Goal: Register for event/course

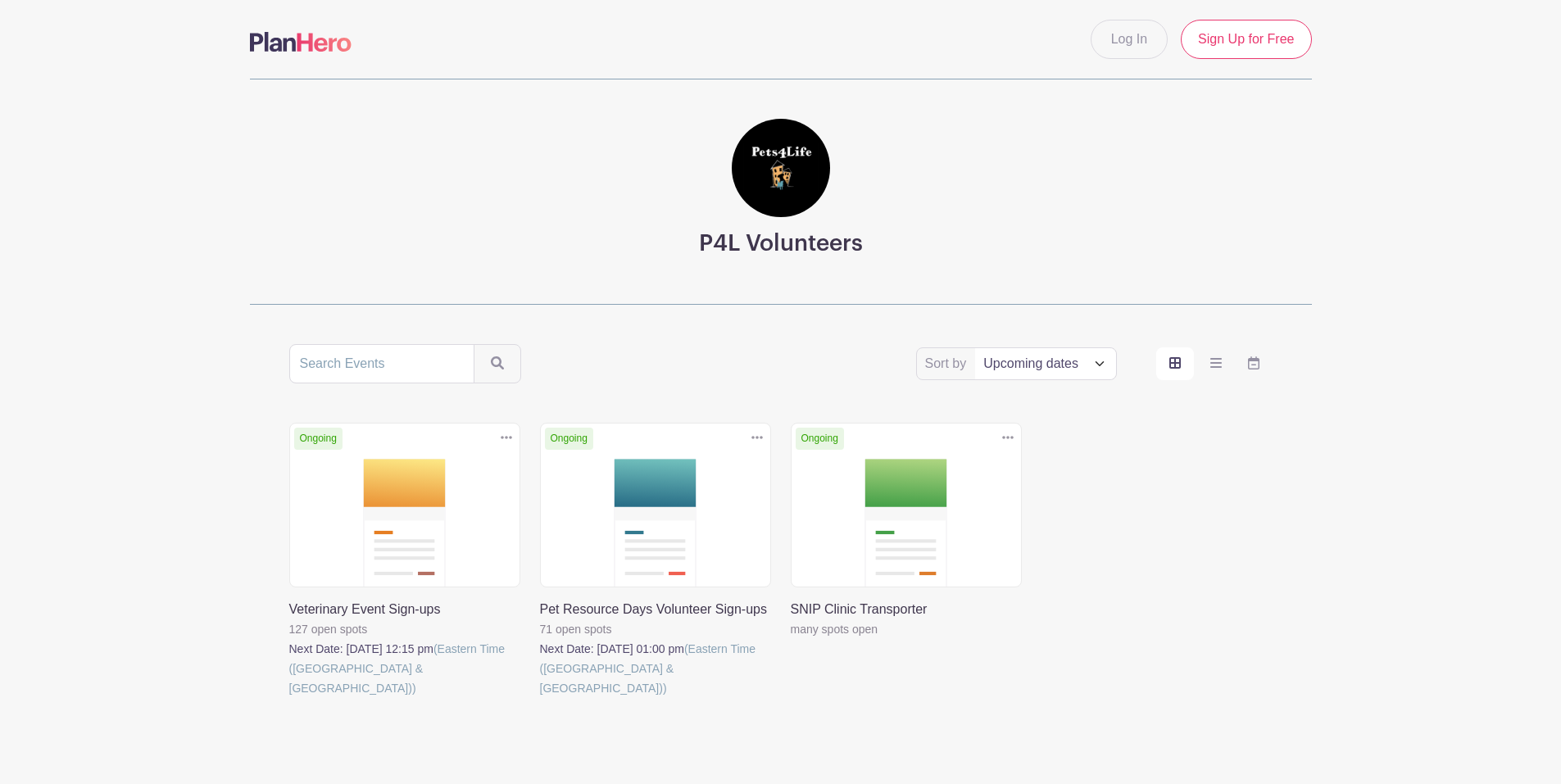
click at [290, 698] on link at bounding box center [290, 698] width 0 height 0
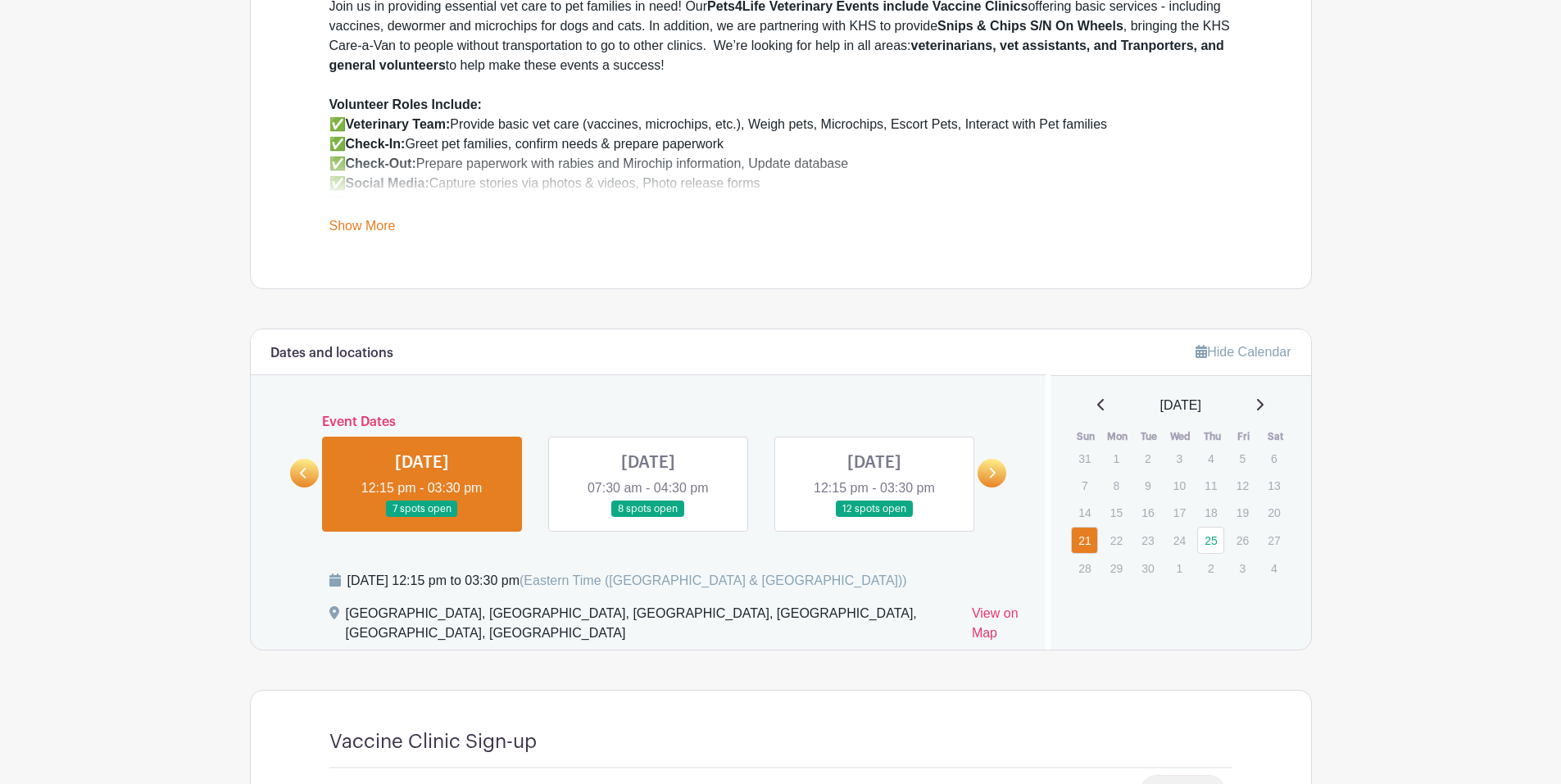
scroll to position [737, 0]
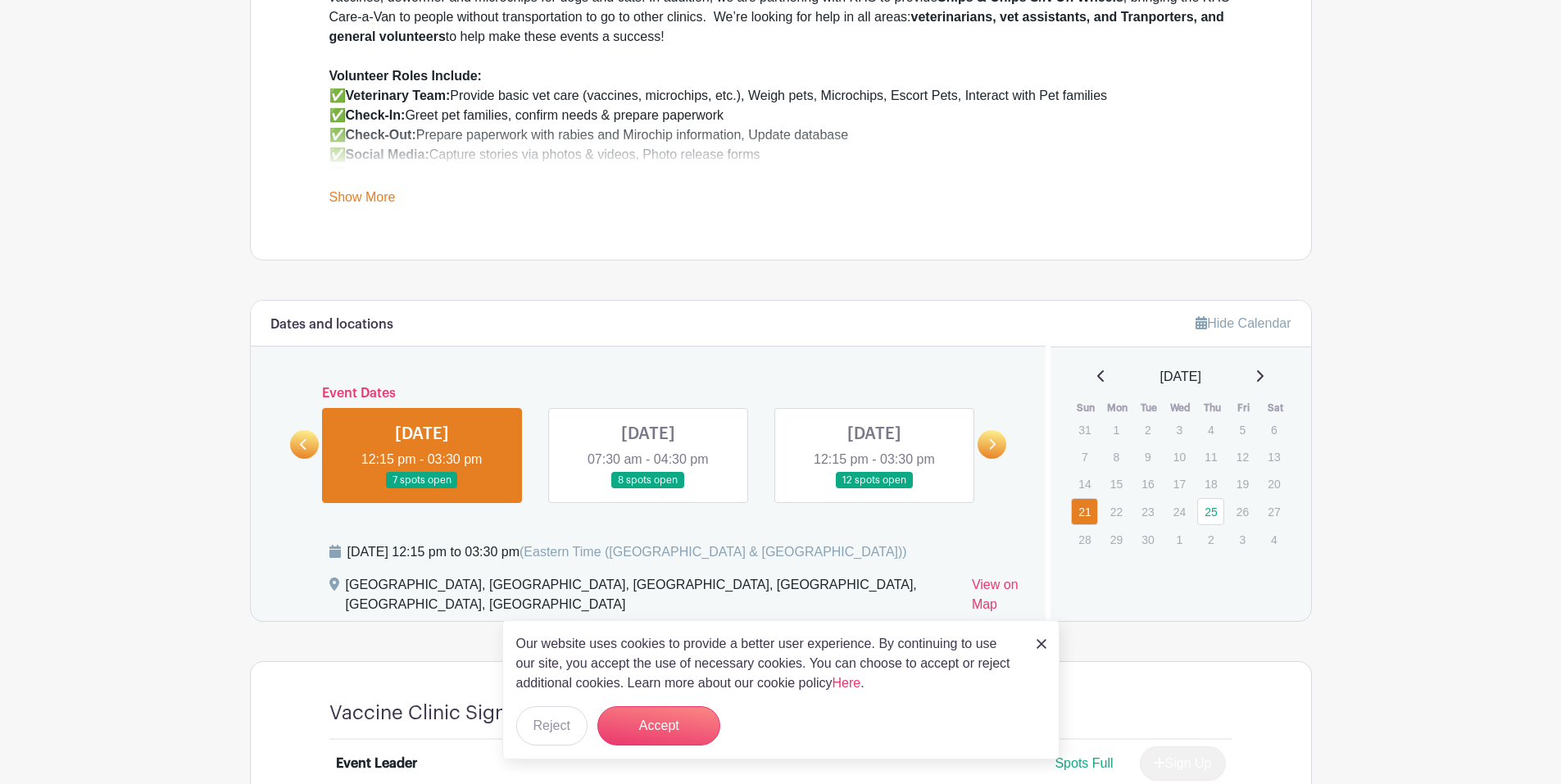
click at [874, 489] on link at bounding box center [874, 489] width 0 height 0
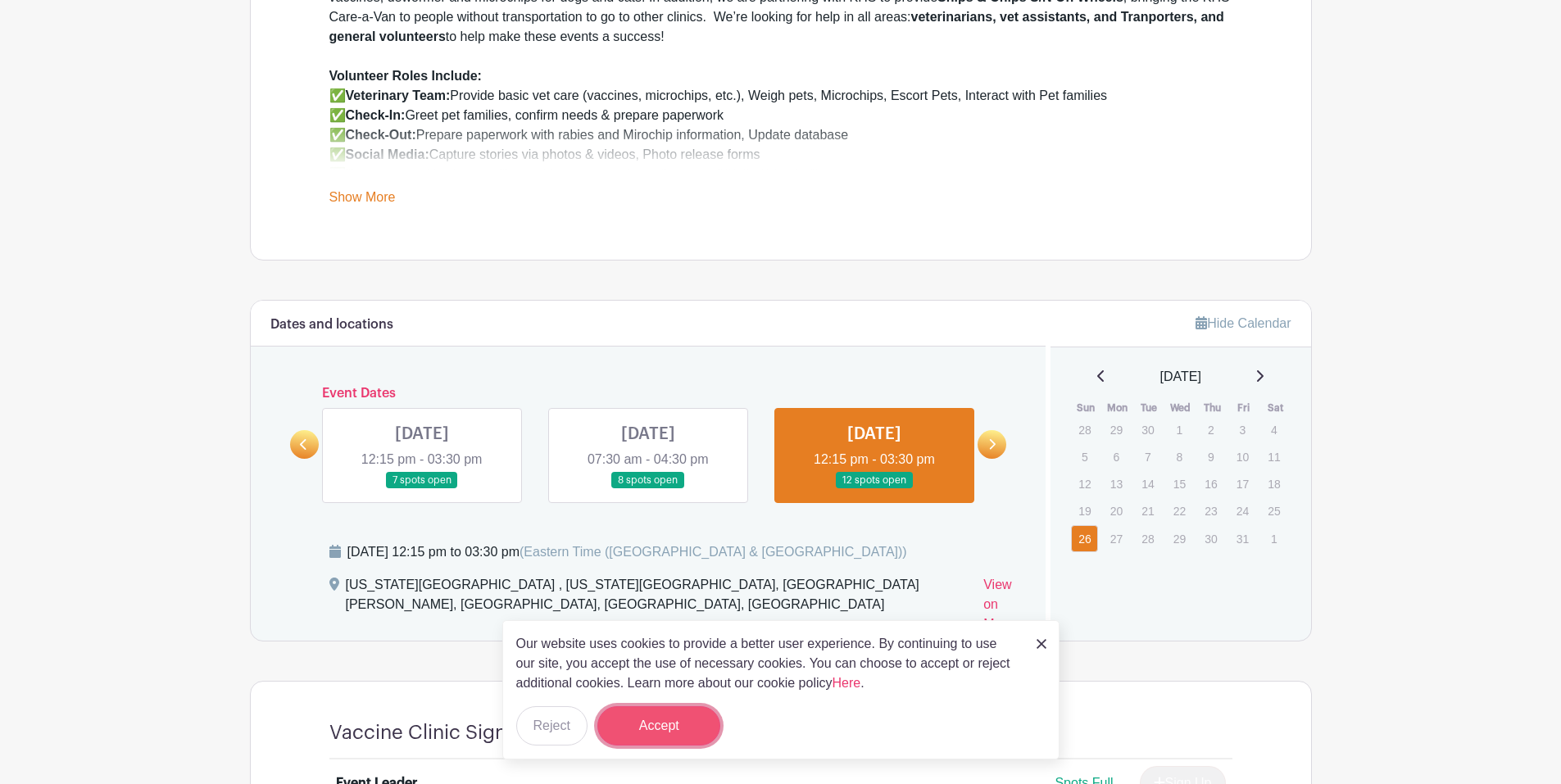
click at [680, 716] on button "Accept" at bounding box center [659, 725] width 123 height 39
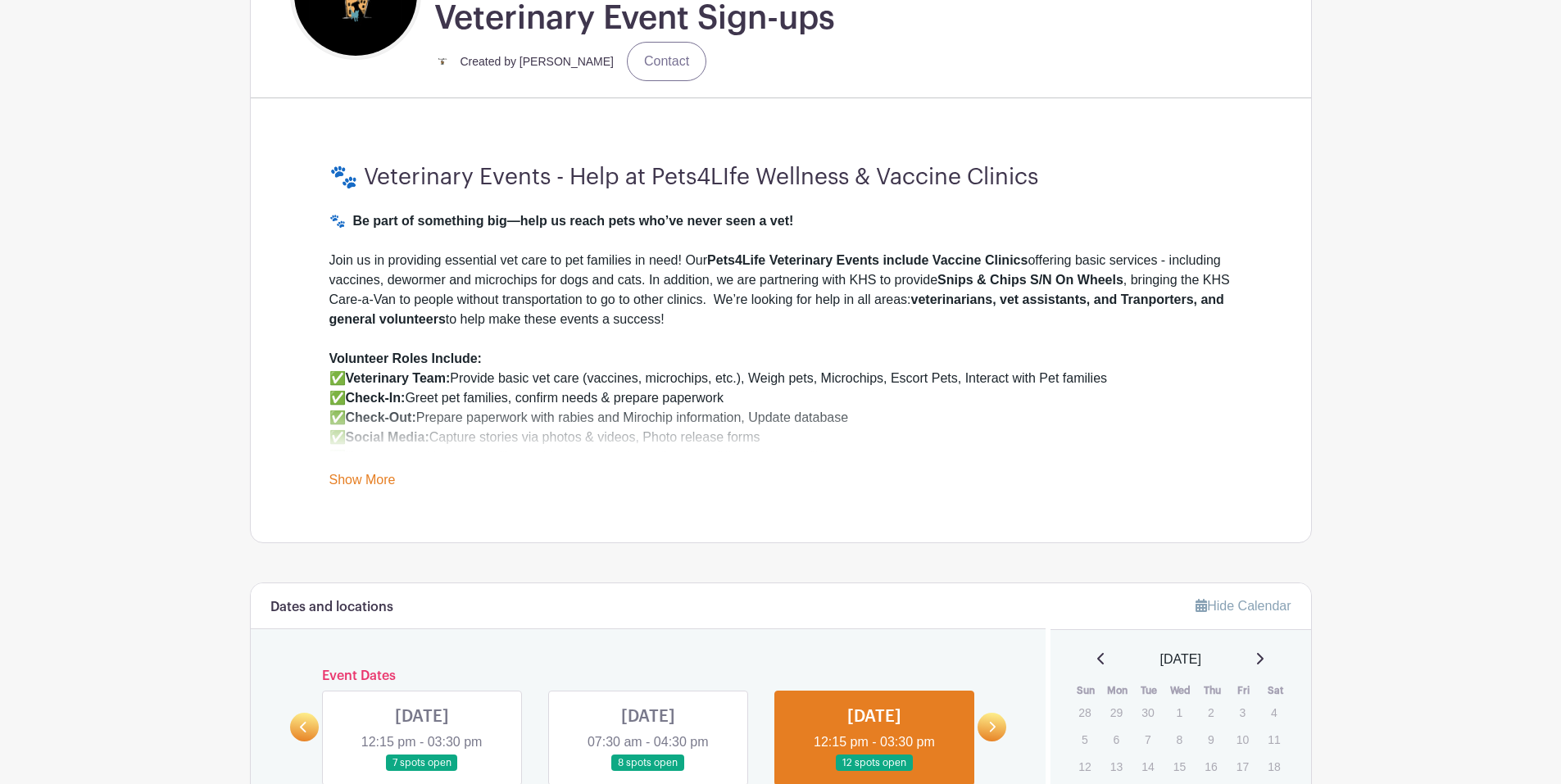
scroll to position [327, 0]
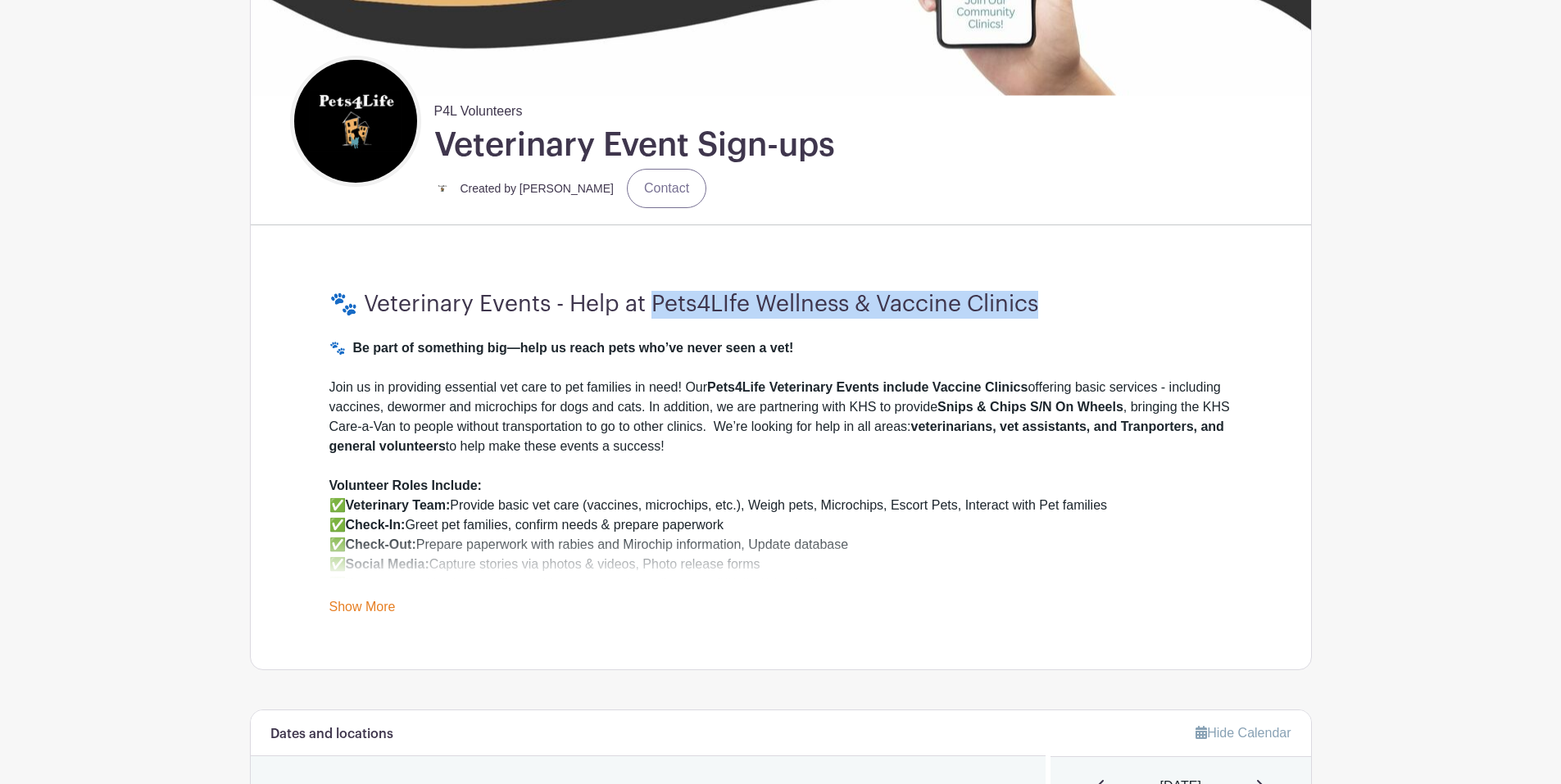
drag, startPoint x: 1102, startPoint y: 302, endPoint x: 653, endPoint y: 308, distance: 449.0
click at [653, 308] on h3 "🐾 Veterinary Events - Help at Pets4LIfe Wellness & Vaccine Clinics" at bounding box center [780, 304] width 903 height 27
copy h3 "ets4LIfe Wellness & Vaccine Clinics"
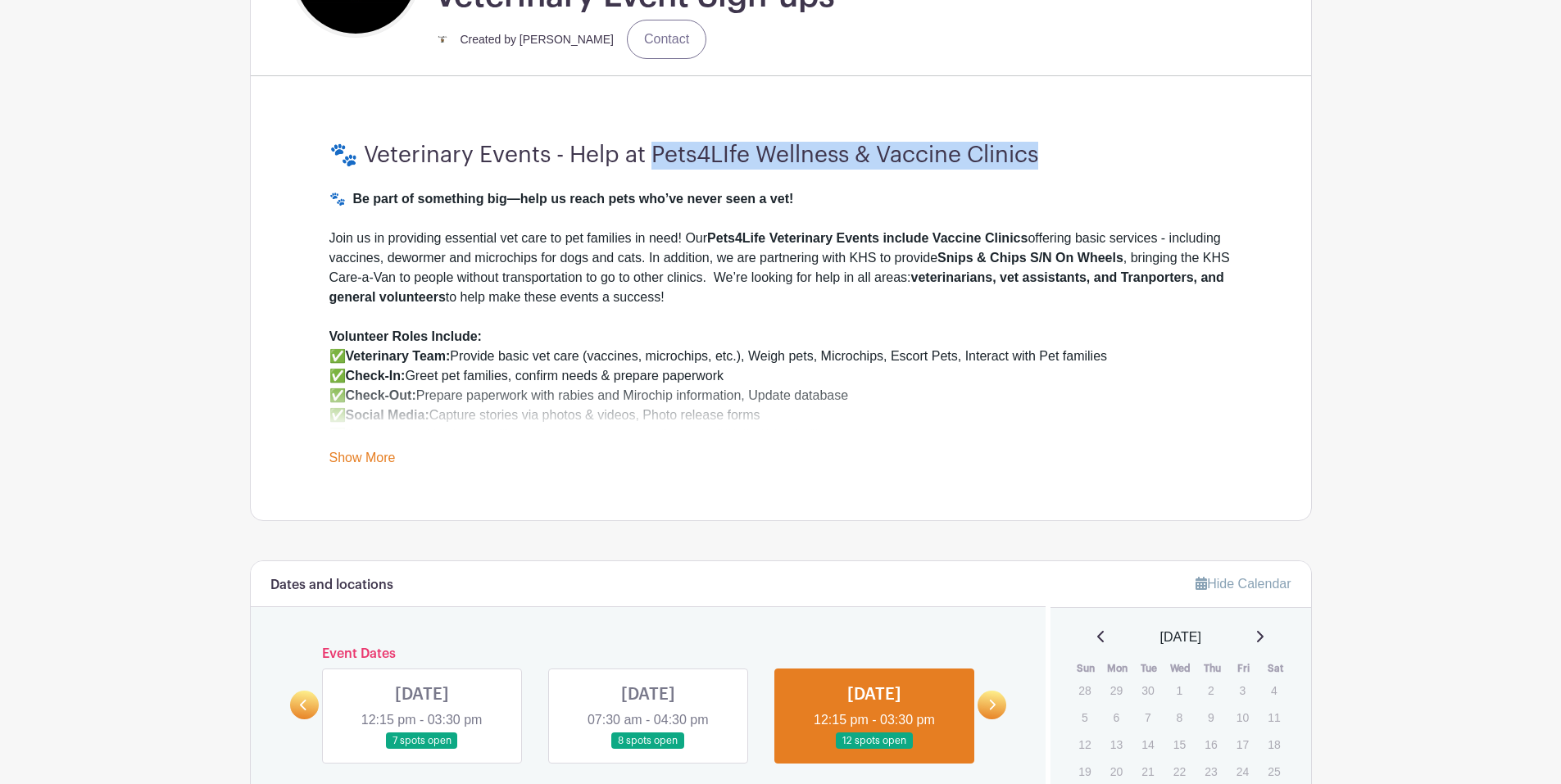
scroll to position [410, 0]
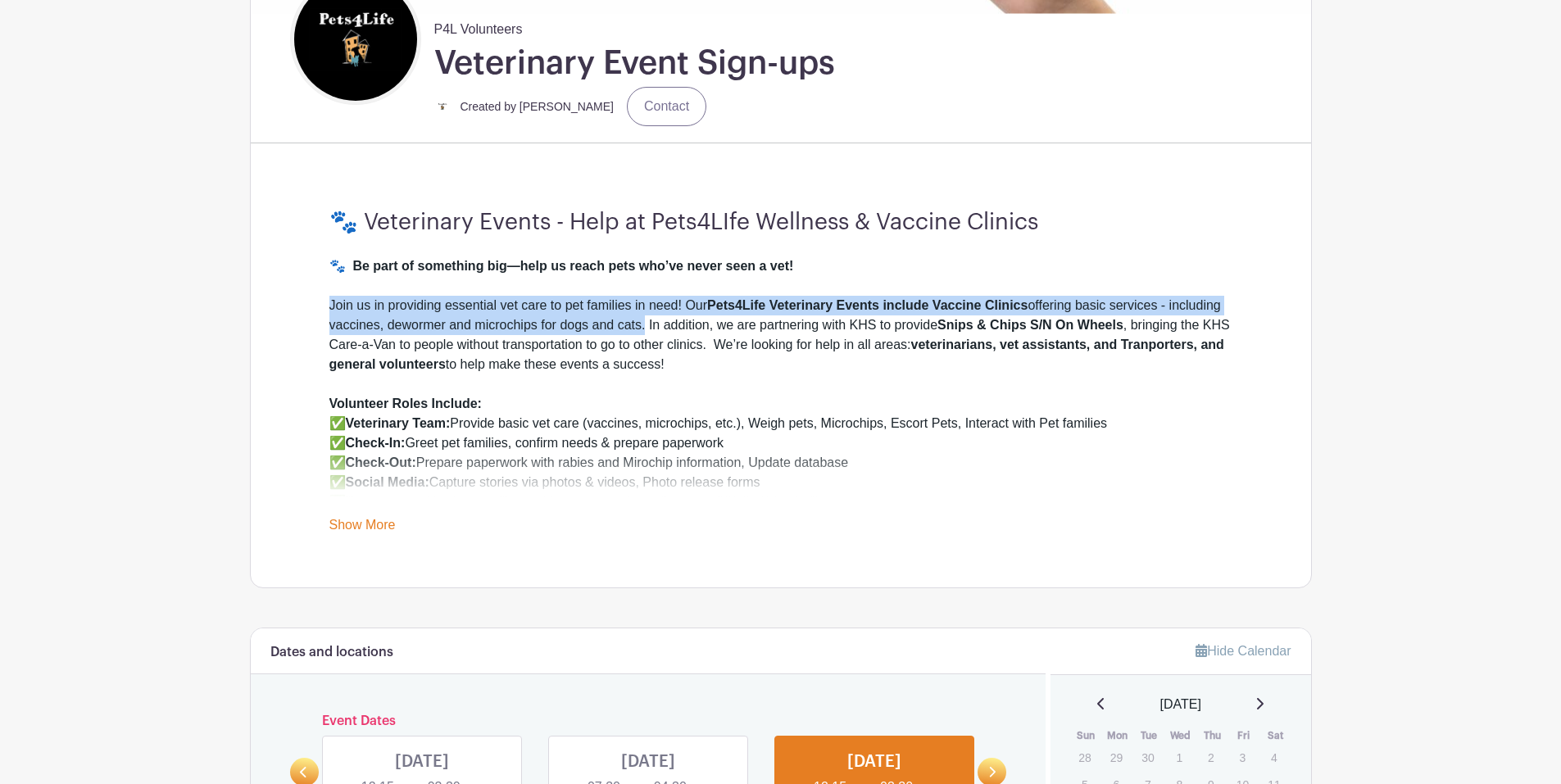
drag, startPoint x: 325, startPoint y: 301, endPoint x: 645, endPoint y: 320, distance: 320.6
click at [645, 320] on div "🐾 Veterinary Events - Help at Pets4LIfe Wellness & Vaccine Clinics 🐾 Be part of…" at bounding box center [781, 371] width 982 height 431
copy div "Join us in providing essential vet care to pet families in need! Our Pets4Life …"
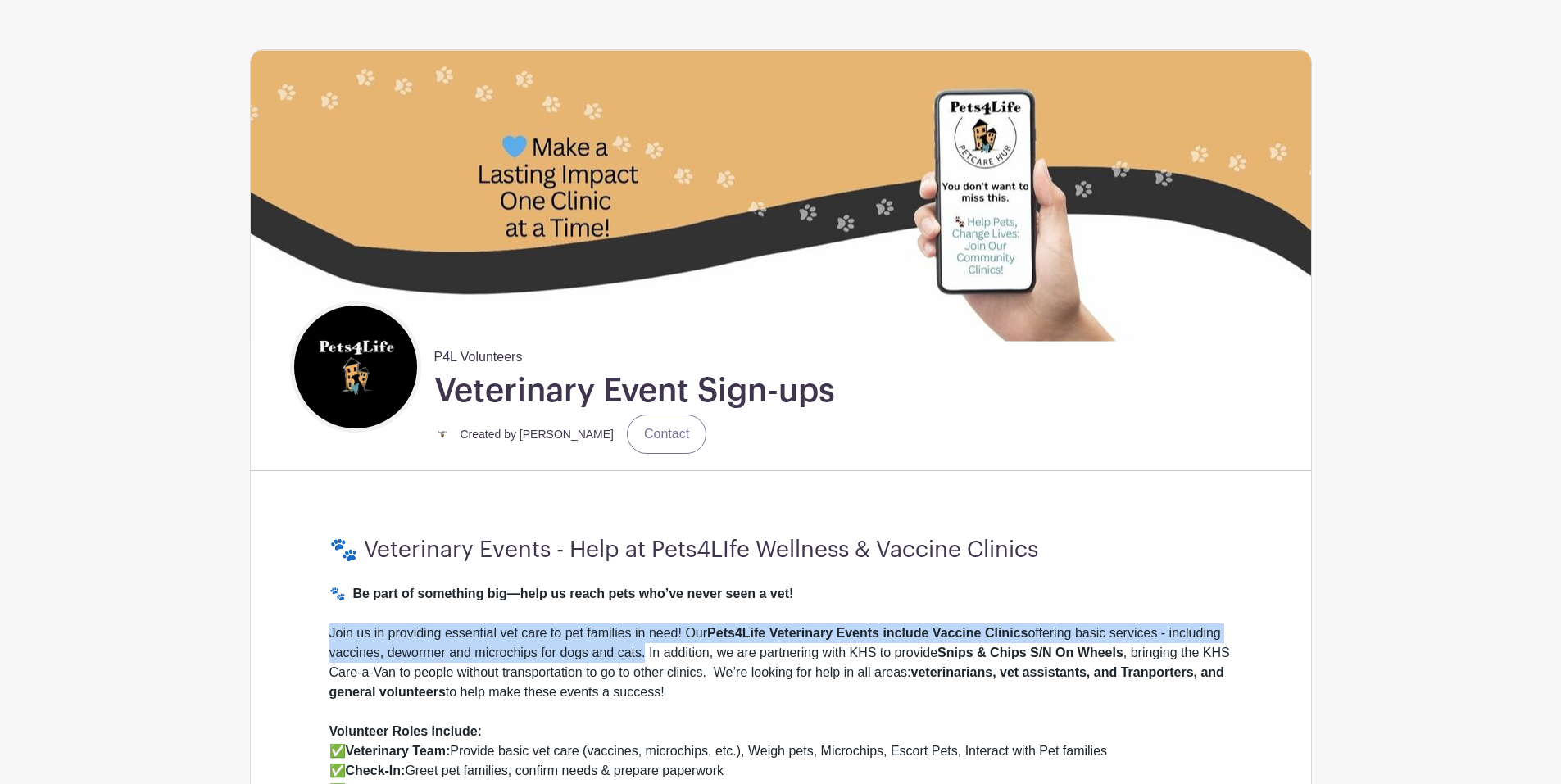
click at [361, 357] on img at bounding box center [356, 368] width 123 height 123
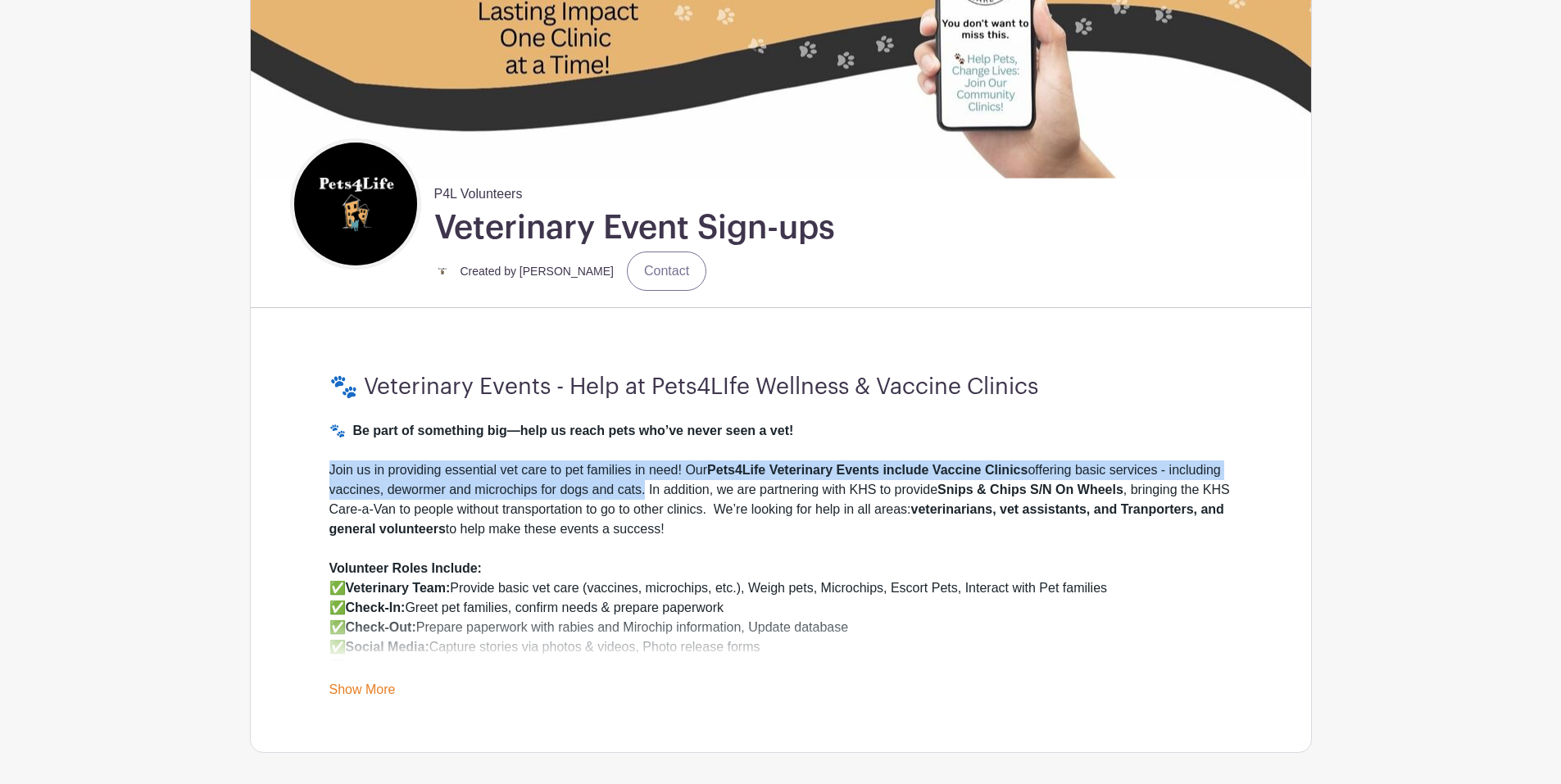
scroll to position [245, 0]
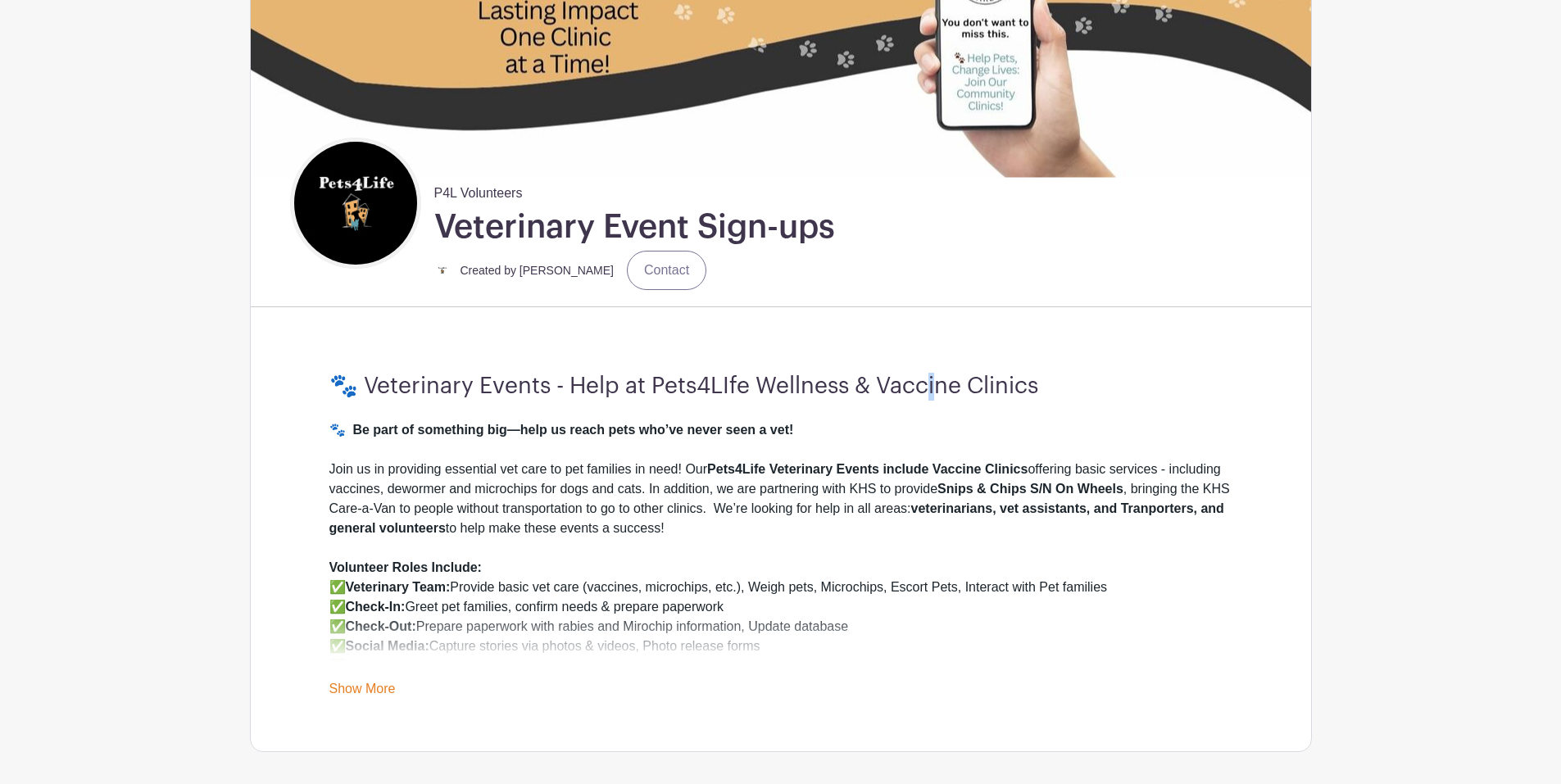
drag, startPoint x: 941, startPoint y: 373, endPoint x: 933, endPoint y: 365, distance: 11.3
click at [946, 369] on div "🐾 Veterinary Events - Help at Pets4LIfe Wellness & Vaccine Clinics 🐾 Be part of…" at bounding box center [781, 536] width 982 height 431
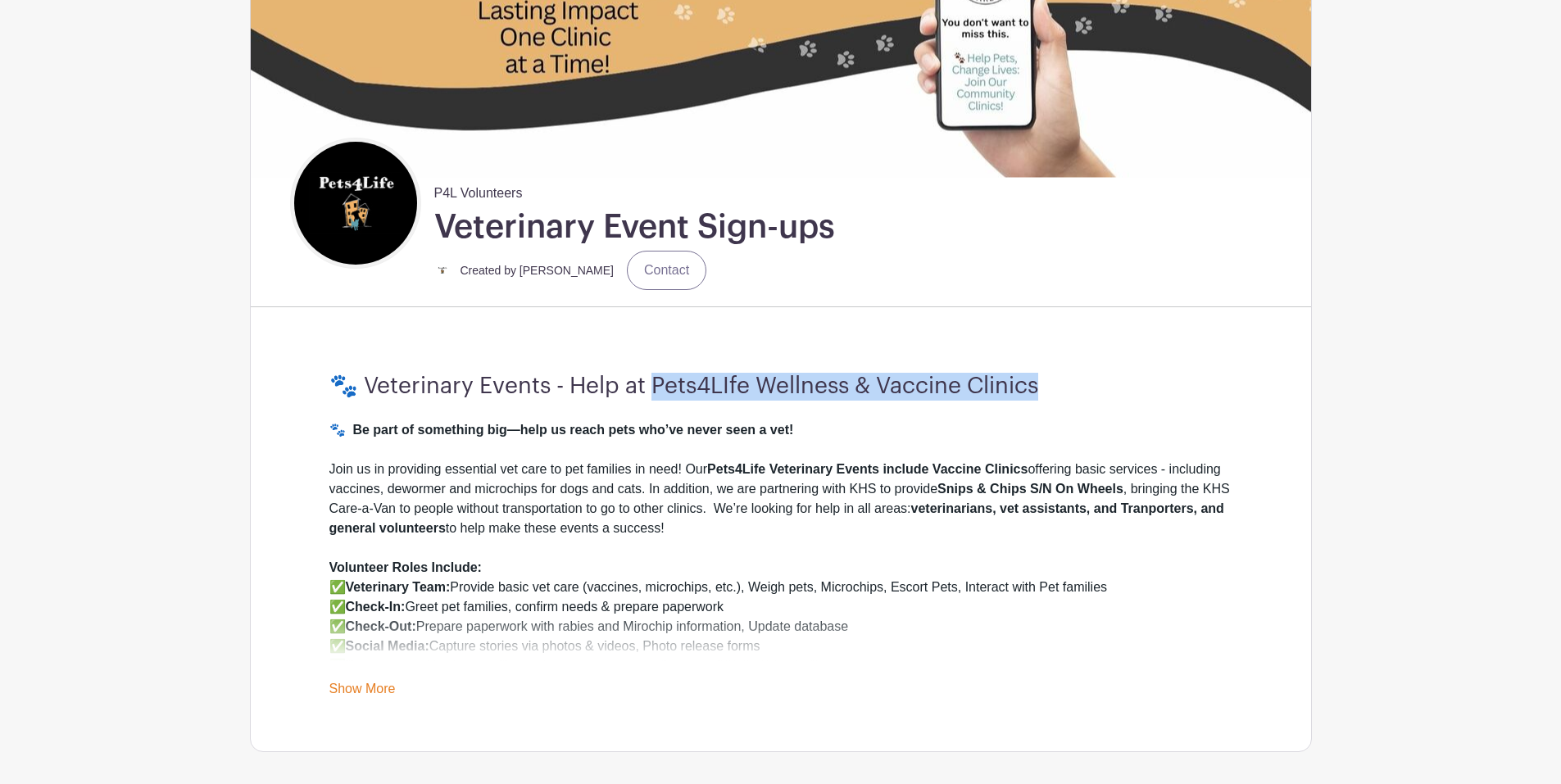
drag, startPoint x: 1089, startPoint y: 387, endPoint x: 658, endPoint y: 371, distance: 431.3
click at [658, 371] on div "🐾 Veterinary Events - Help at Pets4LIfe Wellness & Vaccine Clinics 🐾 Be part of…" at bounding box center [781, 536] width 982 height 431
copy h3 "ets4LIfe Wellness & Vaccine Clinics"
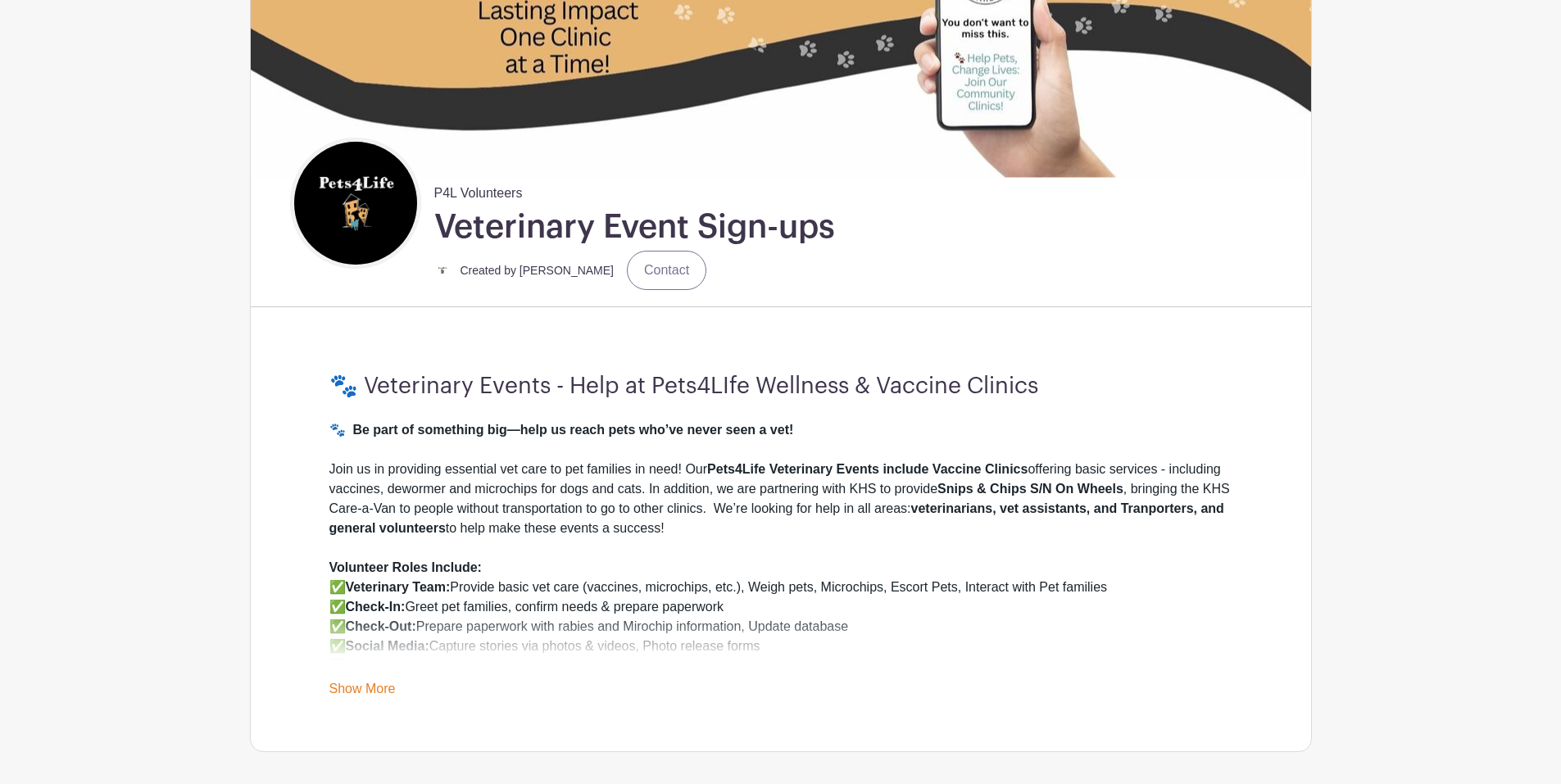
drag, startPoint x: 513, startPoint y: 541, endPoint x: 503, endPoint y: 527, distance: 17.2
click at [514, 539] on div "Join us in providing essential vet care to pet families in need! Our Pets4Life …" at bounding box center [780, 508] width 903 height 99
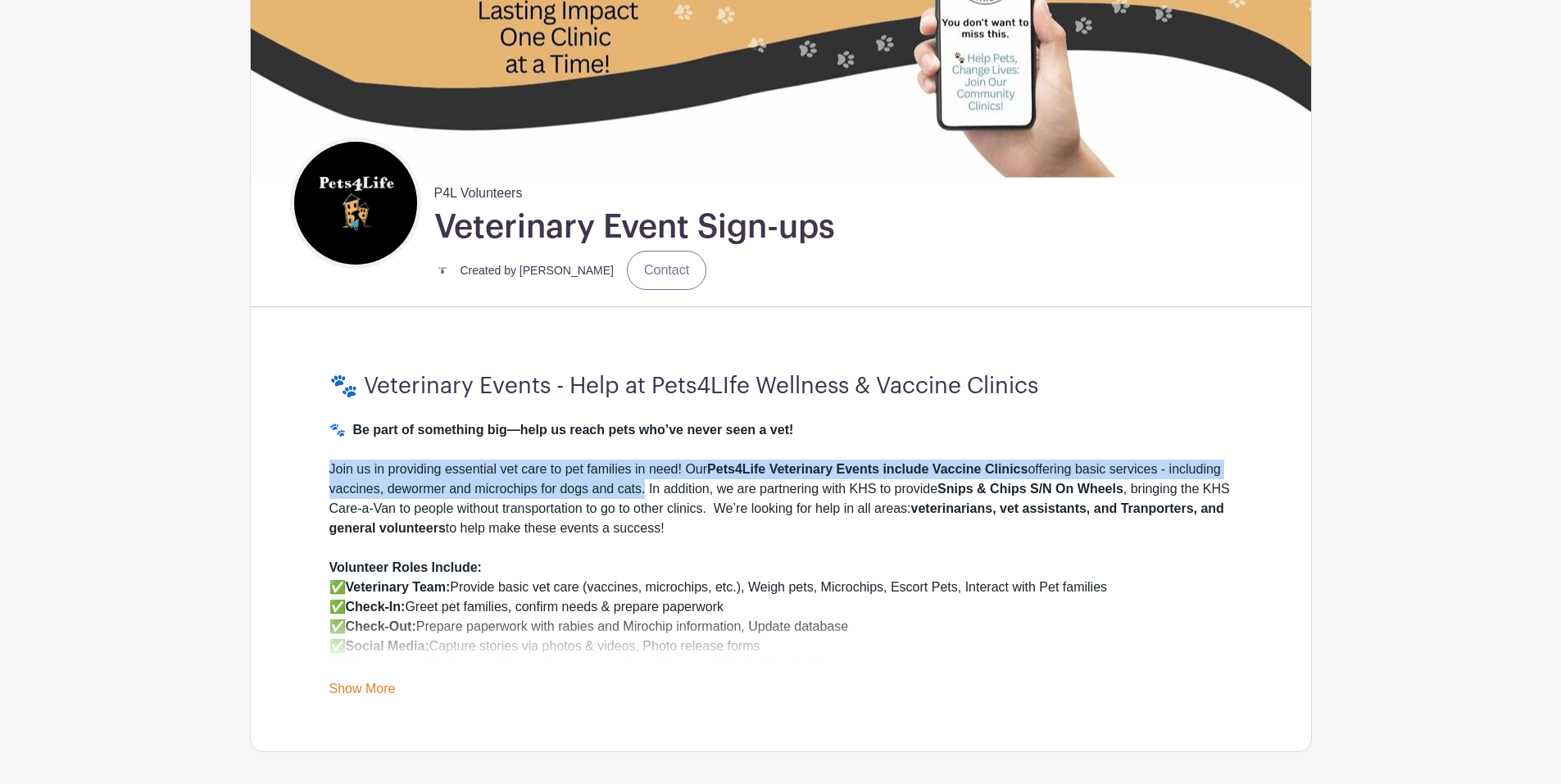
drag, startPoint x: 331, startPoint y: 465, endPoint x: 646, endPoint y: 491, distance: 316.1
click at [646, 491] on div "Join us in providing essential vet care to pet families in need! Our Pets4Life …" at bounding box center [780, 508] width 903 height 99
copy div "Join us in providing essential vet care to pet families in need! Our Pets4Life …"
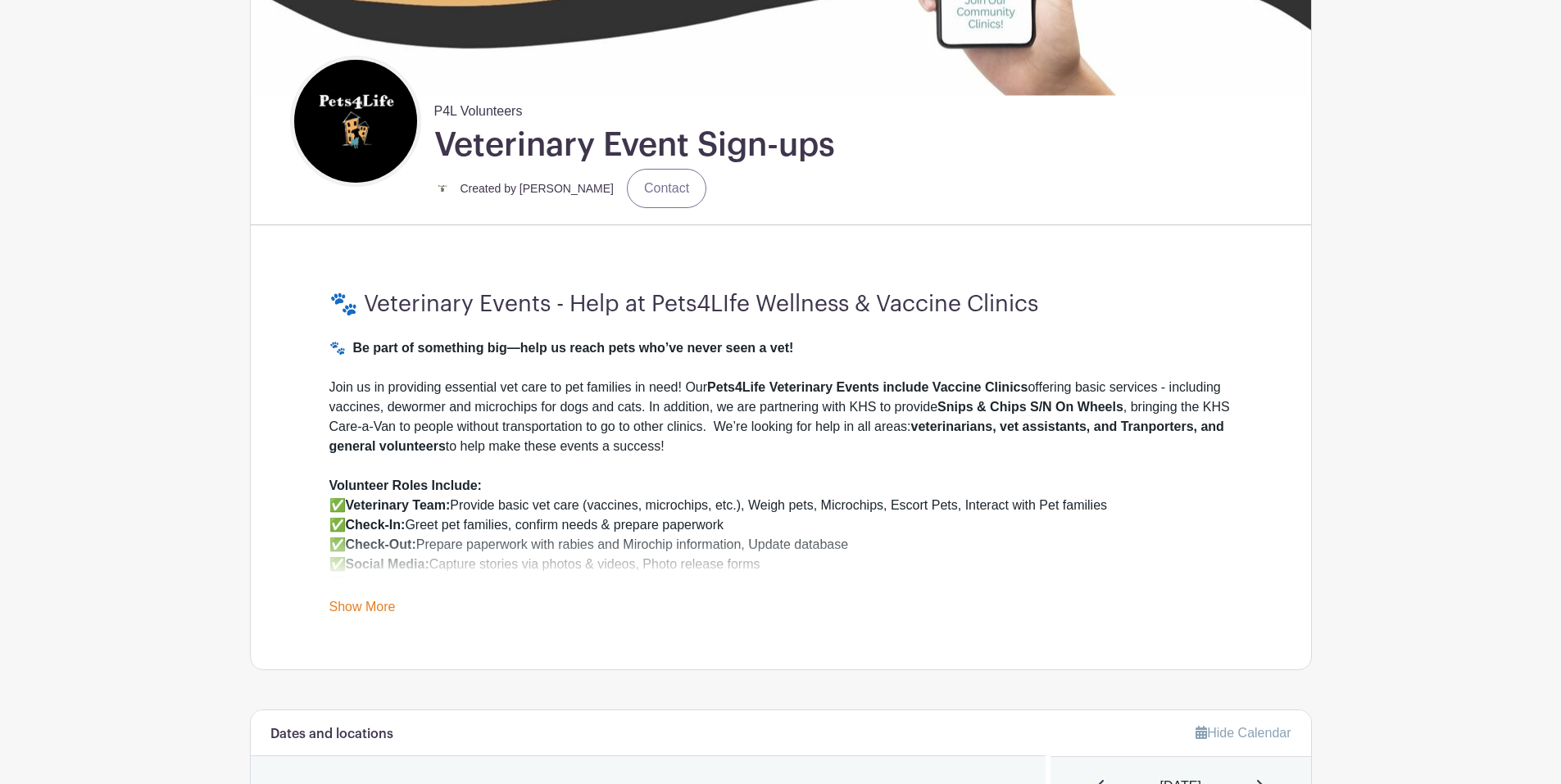
click at [927, 487] on div "Volunteer Roles Include: ✅ Veterinary Team: Provide basic vet care (vaccines, m…" at bounding box center [780, 544] width 903 height 138
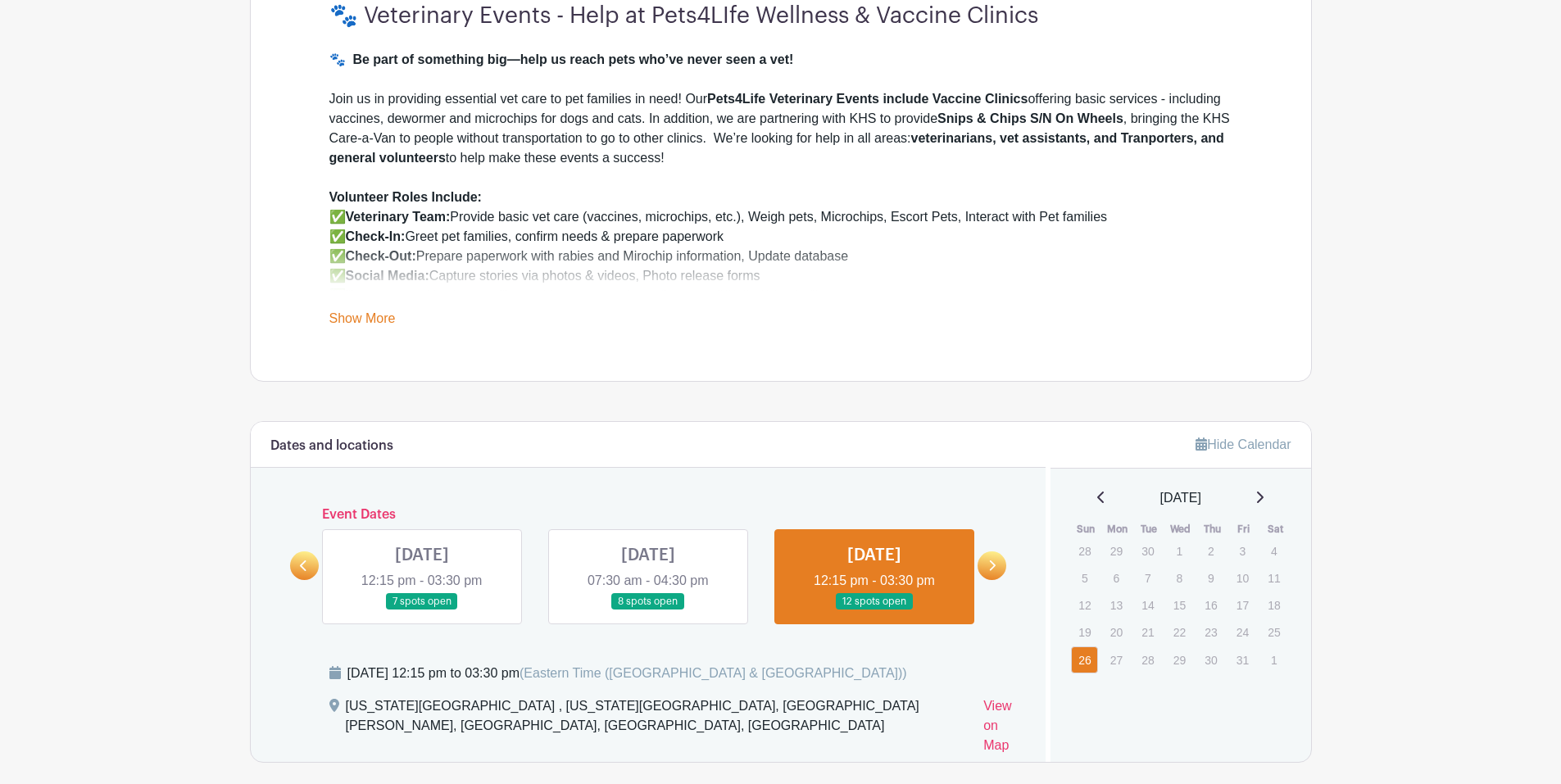
scroll to position [410, 0]
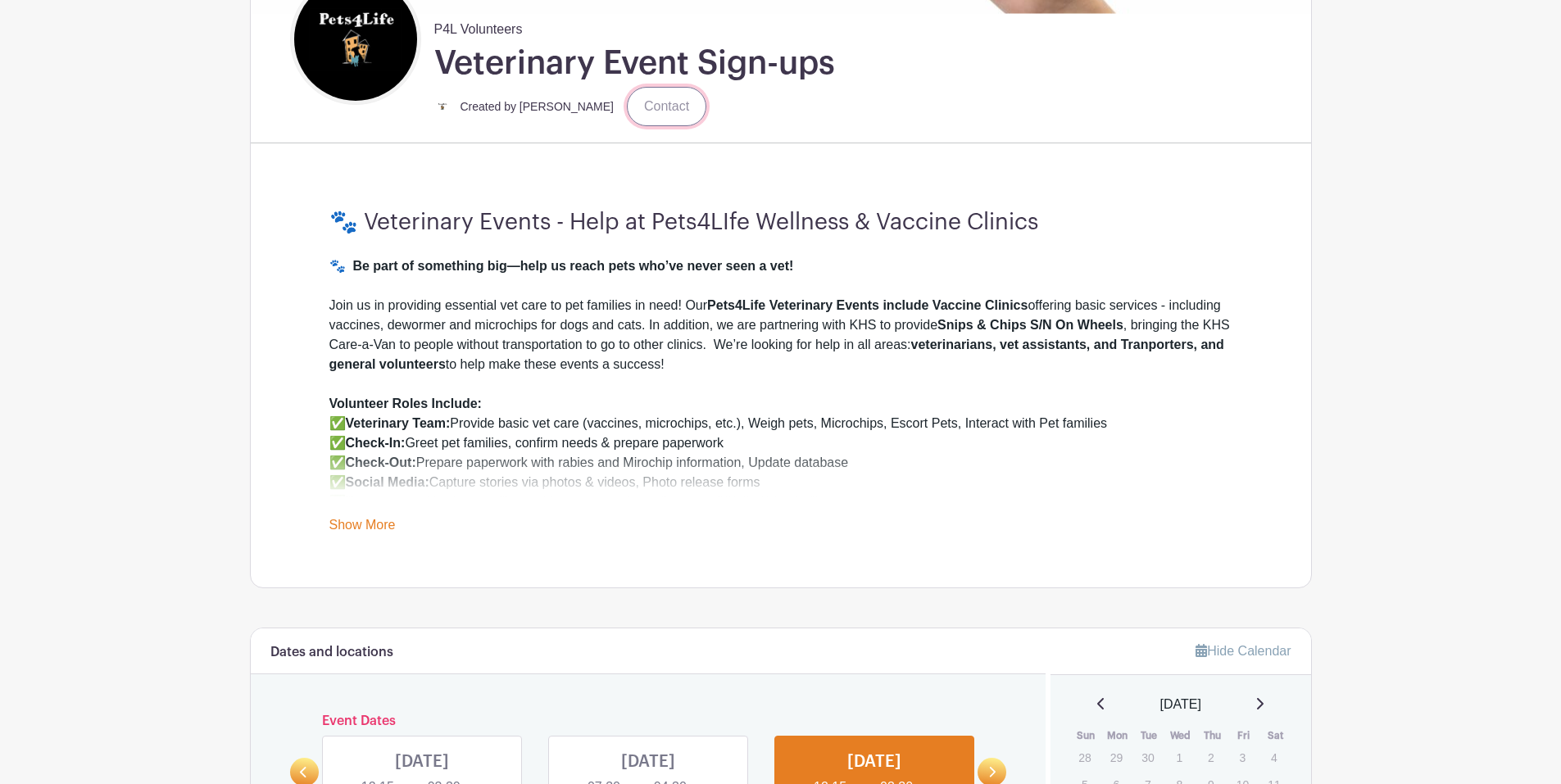
click at [645, 87] on link "Contact" at bounding box center [666, 107] width 79 height 39
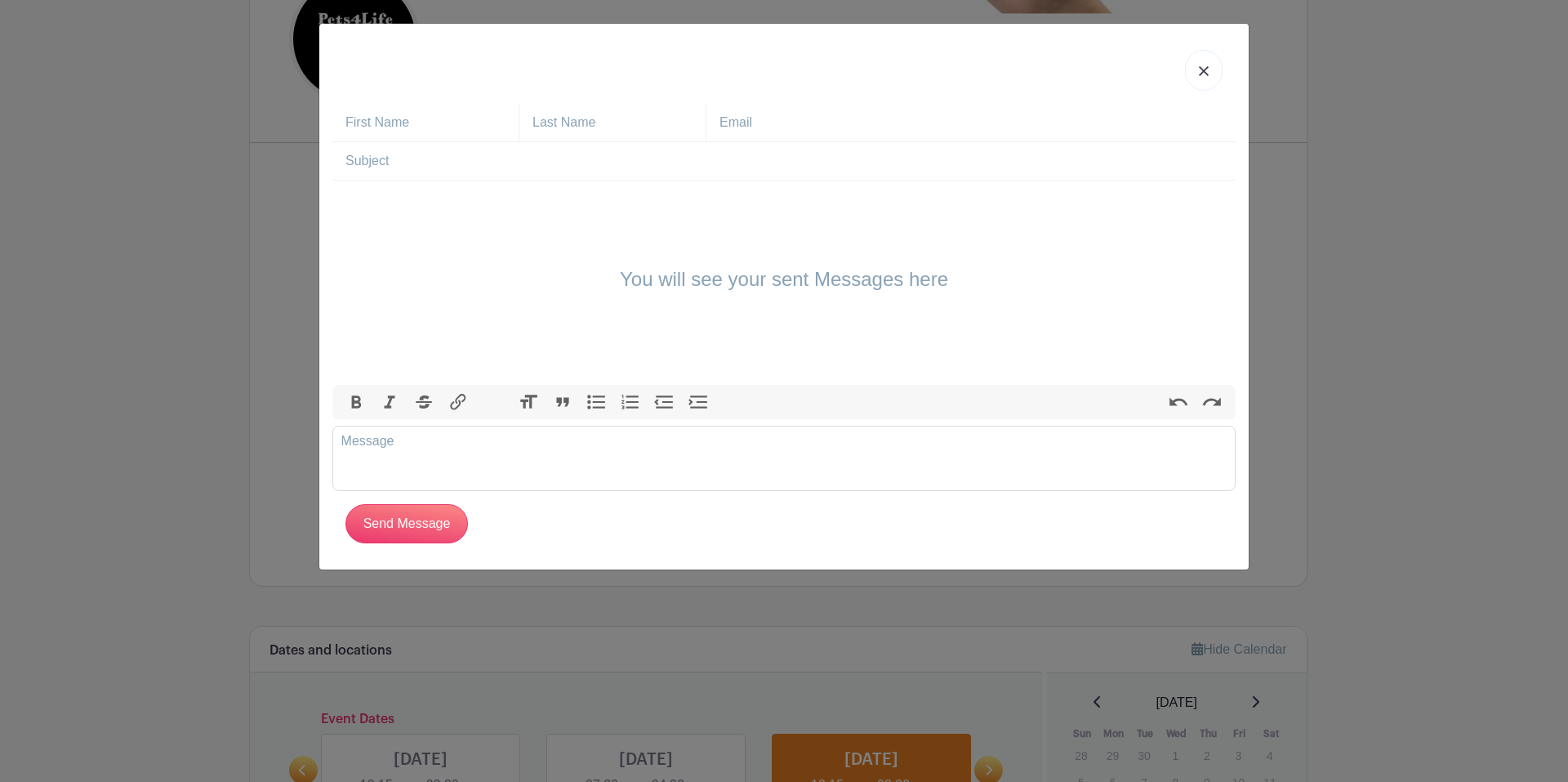
click at [1207, 63] on link at bounding box center [1204, 70] width 38 height 41
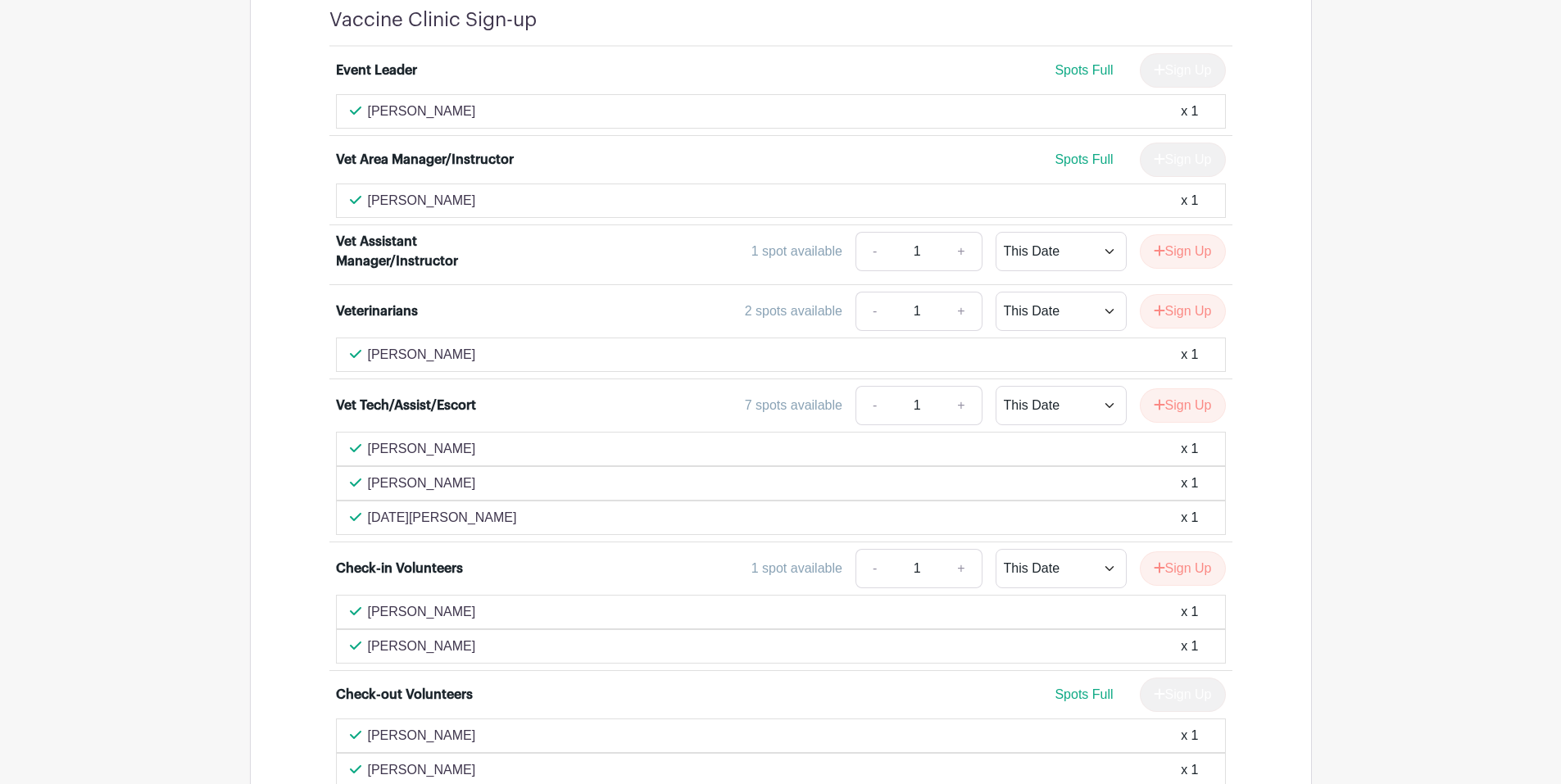
scroll to position [1556, 0]
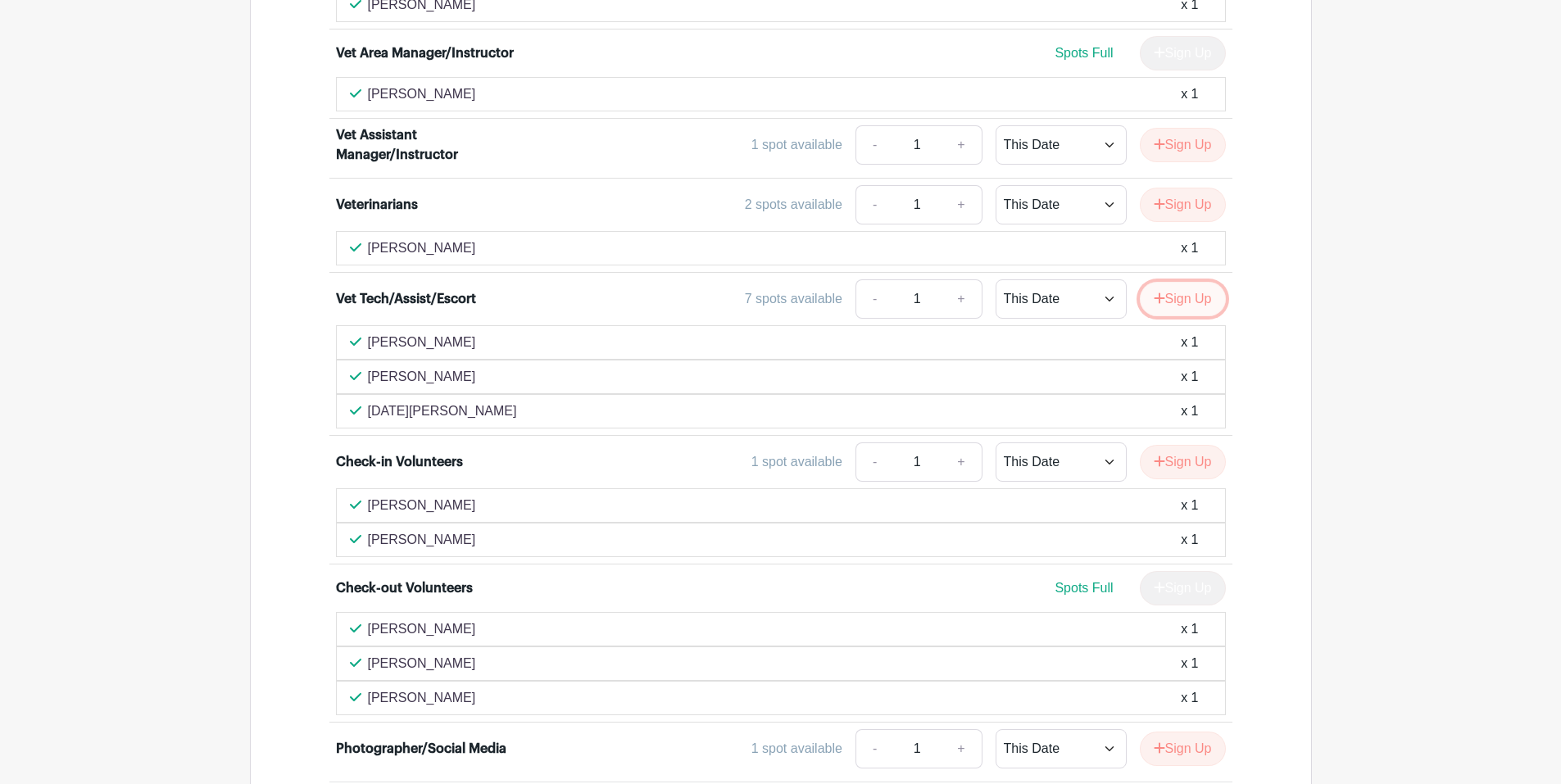
click at [1168, 282] on button "Sign Up" at bounding box center [1182, 298] width 86 height 34
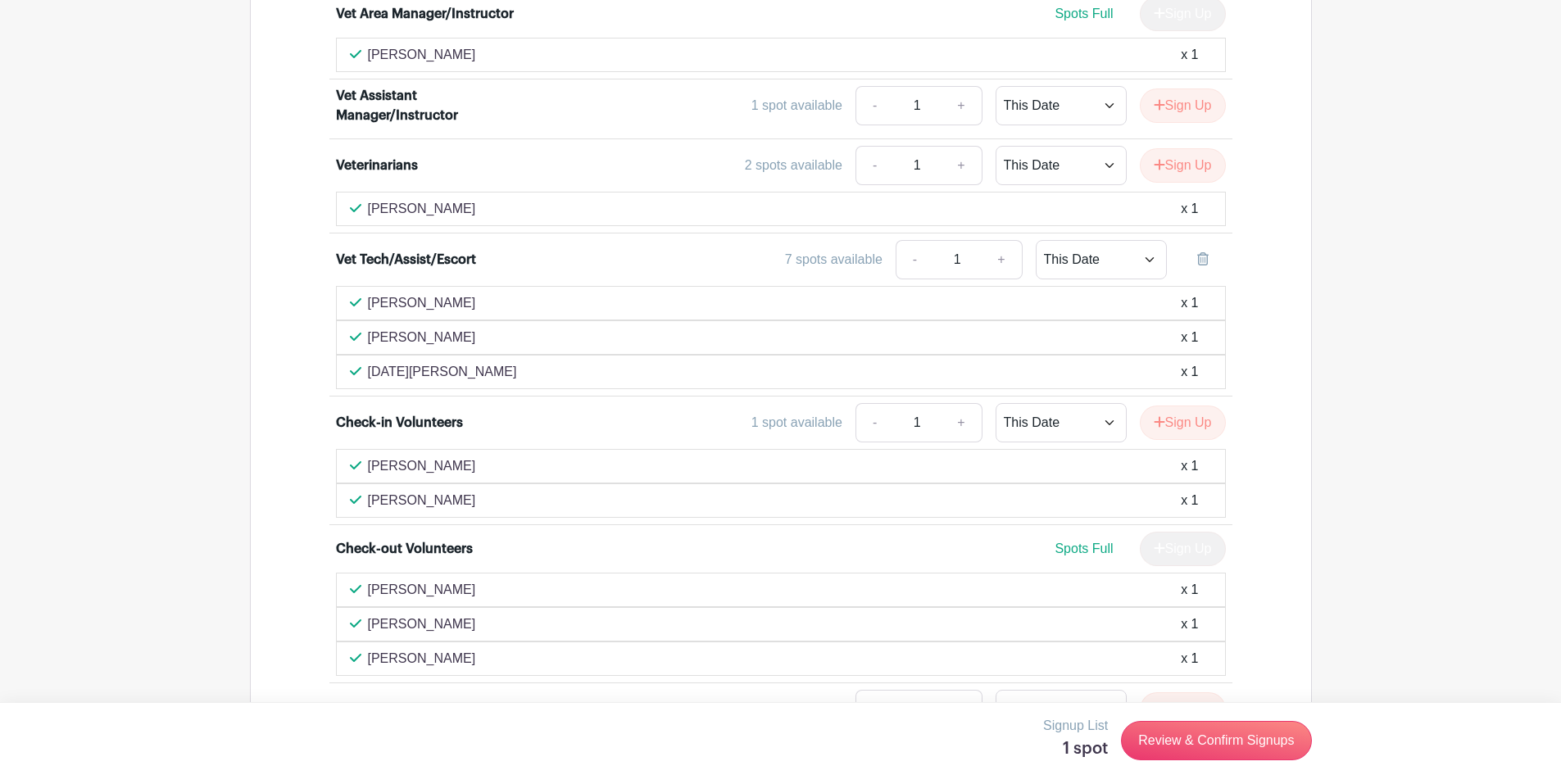
scroll to position [1513, 0]
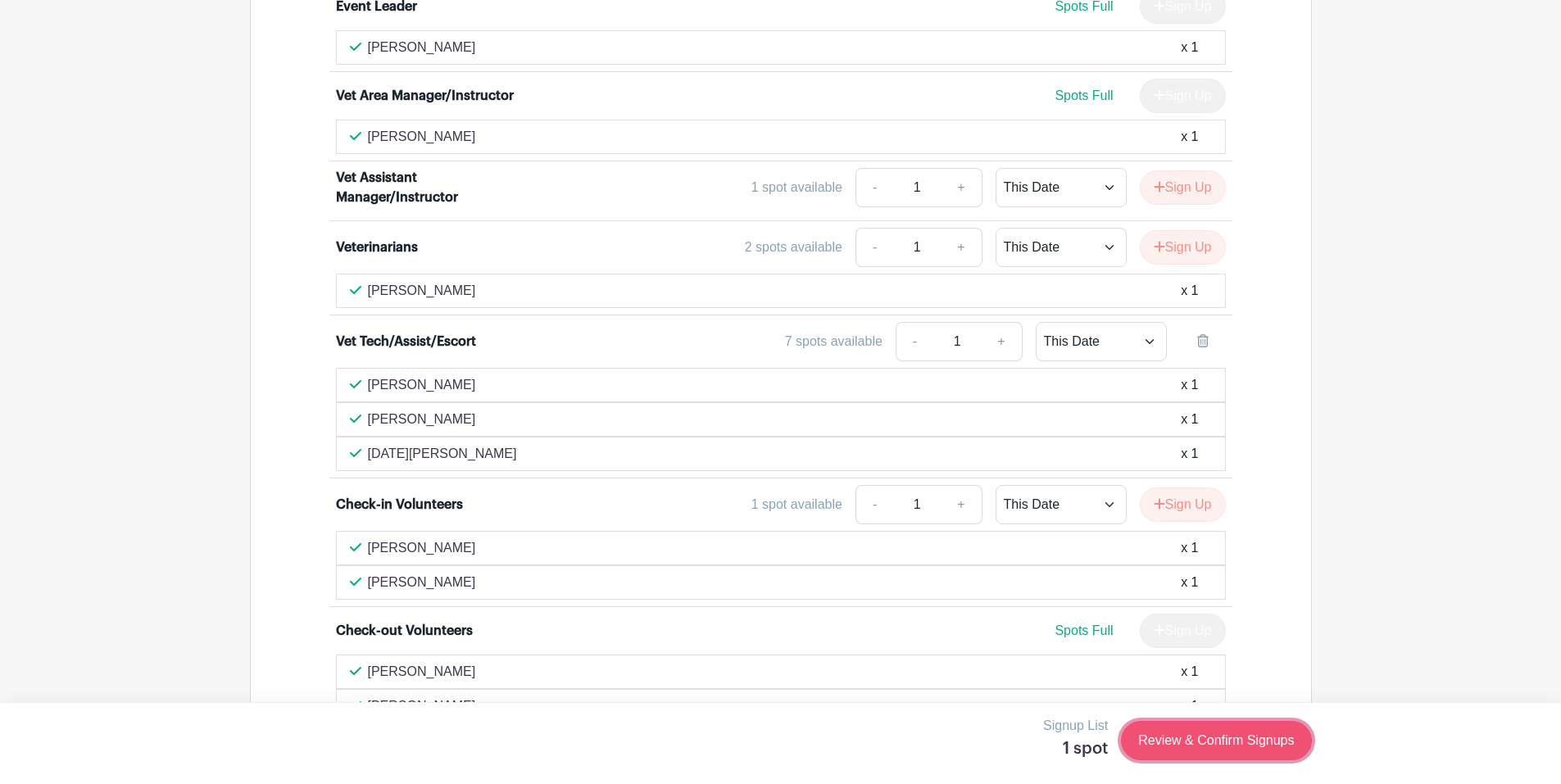
click at [1233, 740] on link "Review & Confirm Signups" at bounding box center [1216, 740] width 190 height 39
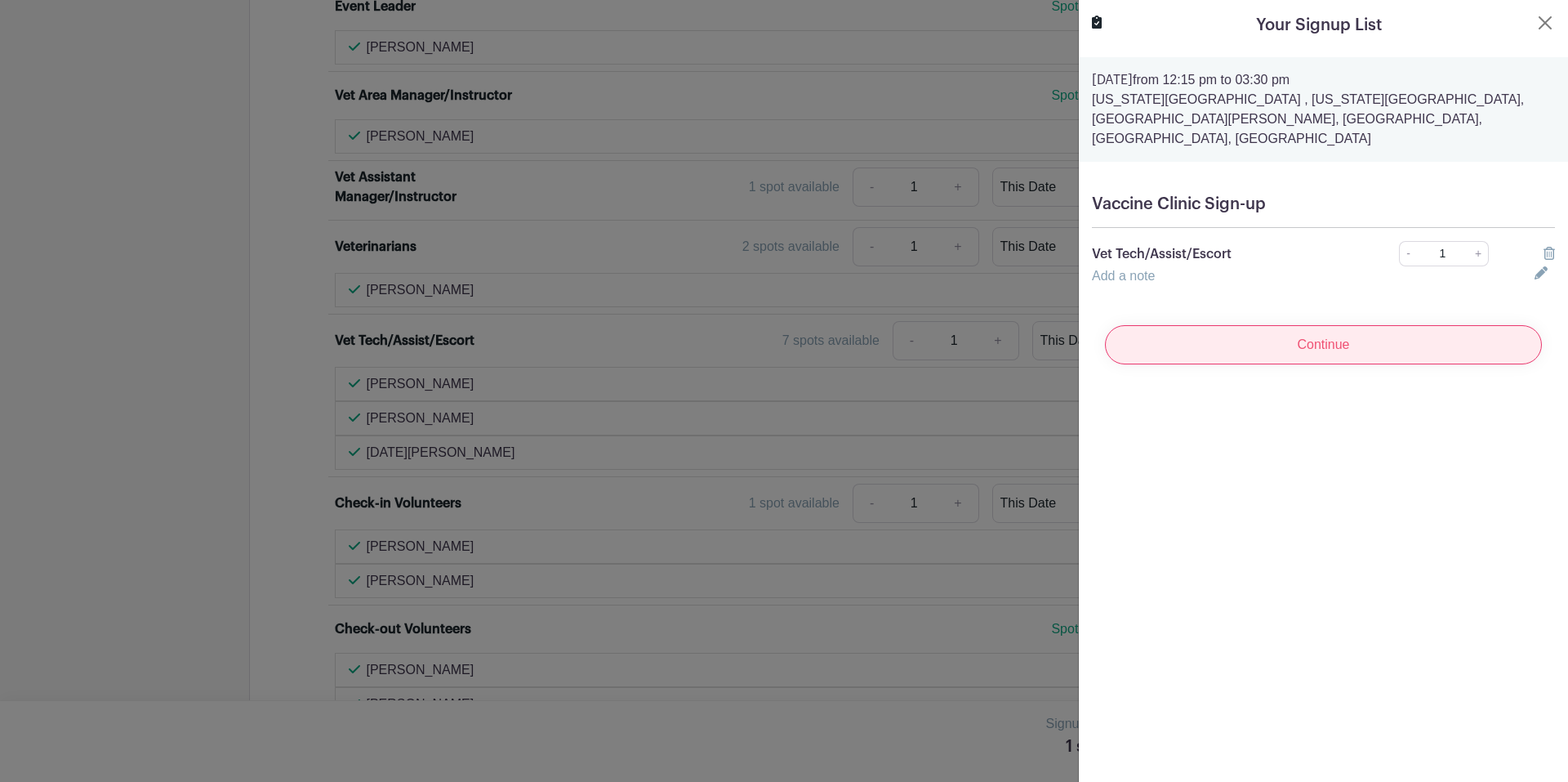
click at [1354, 325] on input "Continue" at bounding box center [1323, 344] width 437 height 39
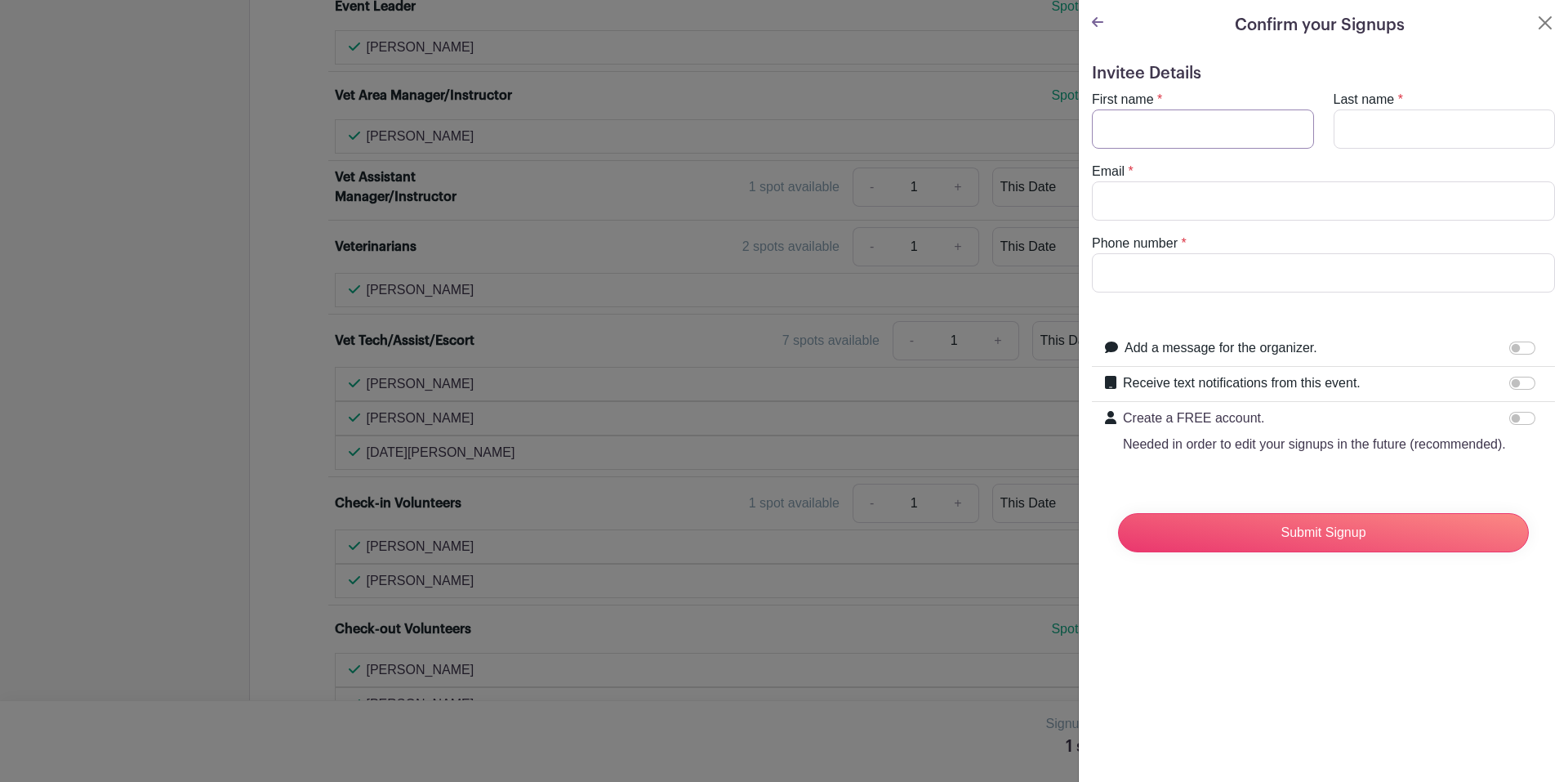
click at [1213, 124] on input "First name" at bounding box center [1203, 129] width 222 height 39
type input "[PERSON_NAME]"
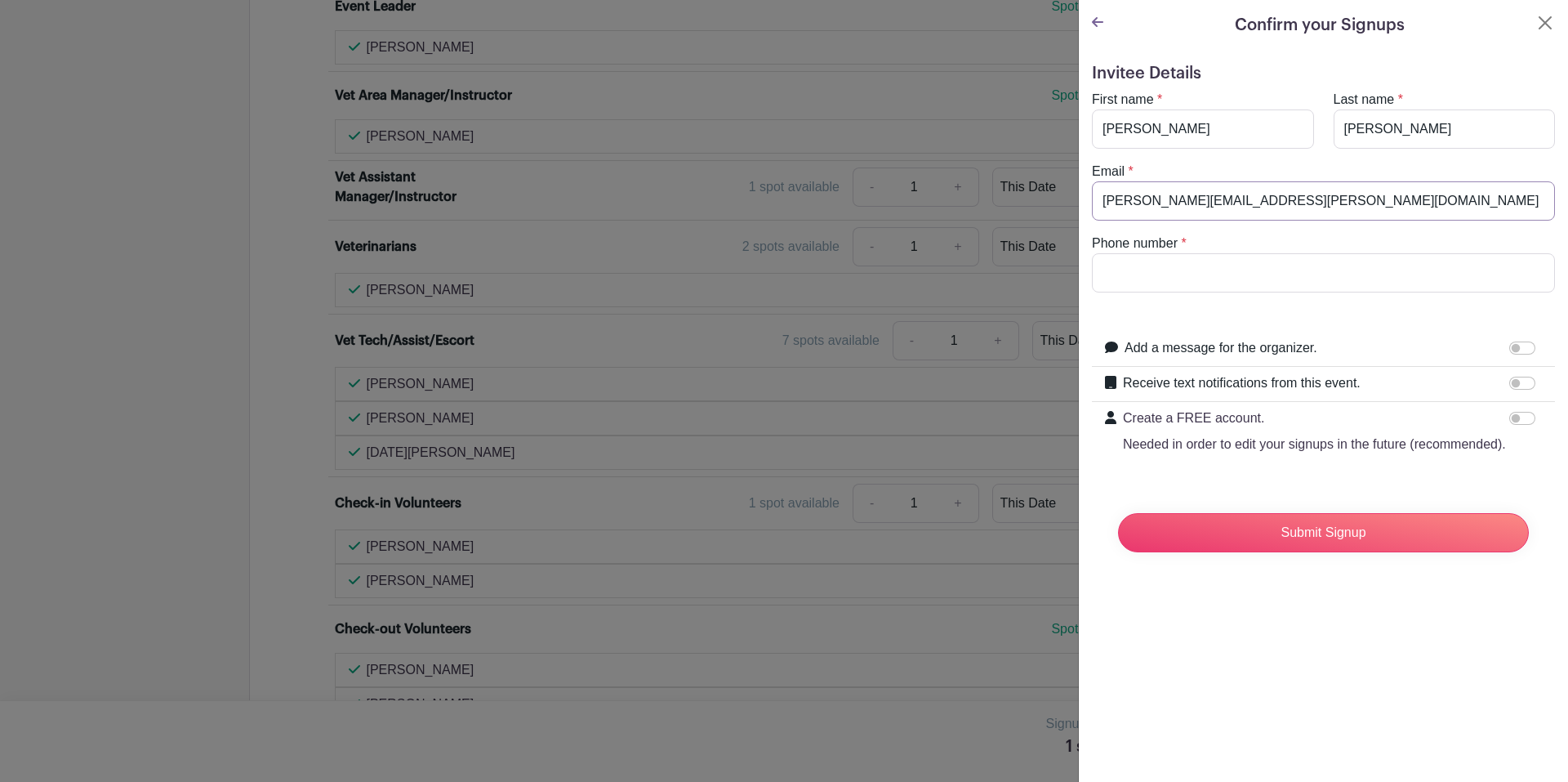
type input "[PERSON_NAME][EMAIL_ADDRESS][PERSON_NAME][DOMAIN_NAME]"
type input "[PHONE_NUMBER]"
click at [1509, 346] on input "Add a message for the organizer." at bounding box center [1521, 347] width 26 height 13
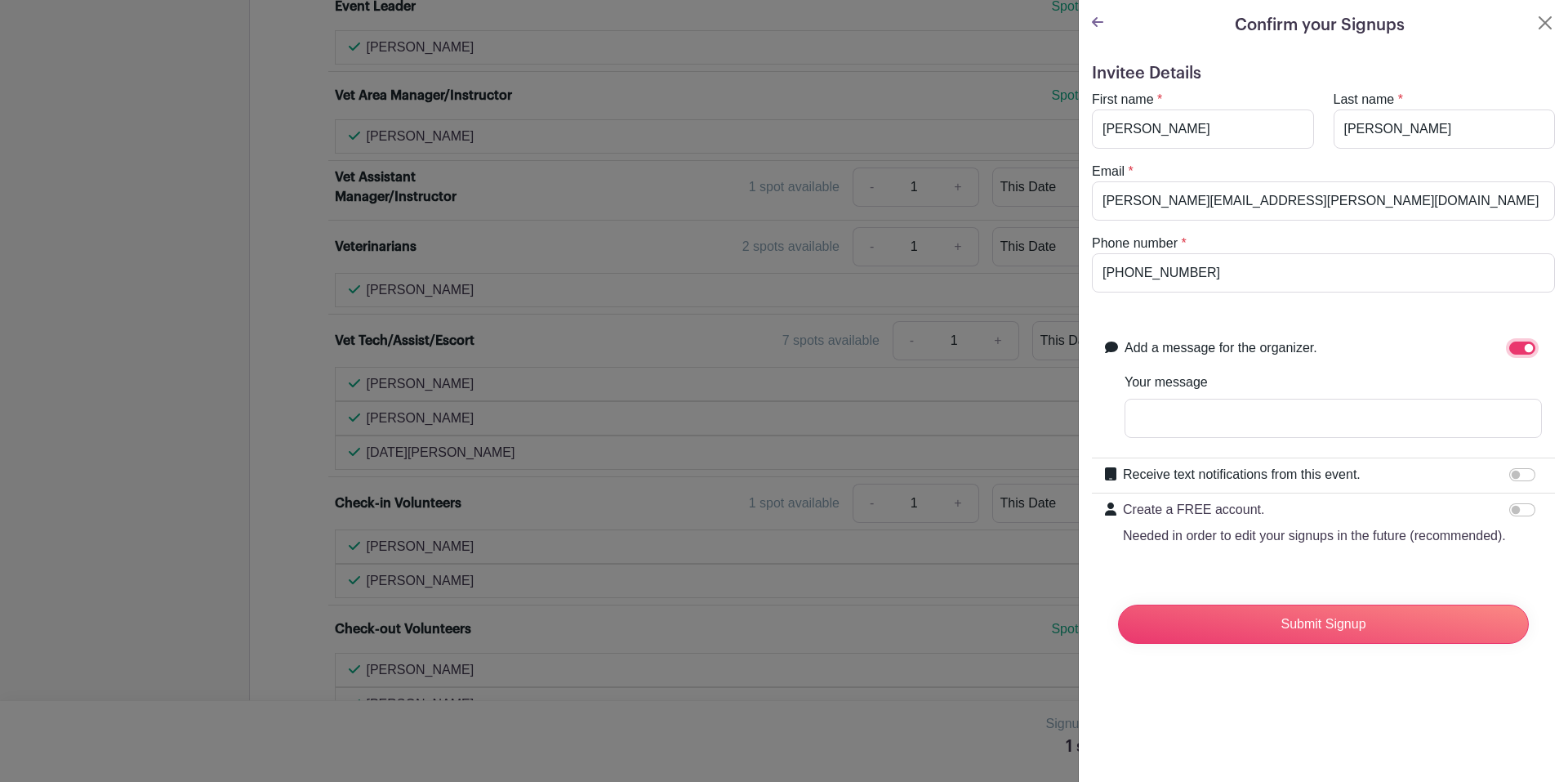
click at [1509, 346] on input "Add a message for the organizer." at bounding box center [1521, 347] width 26 height 13
checkbox input "false"
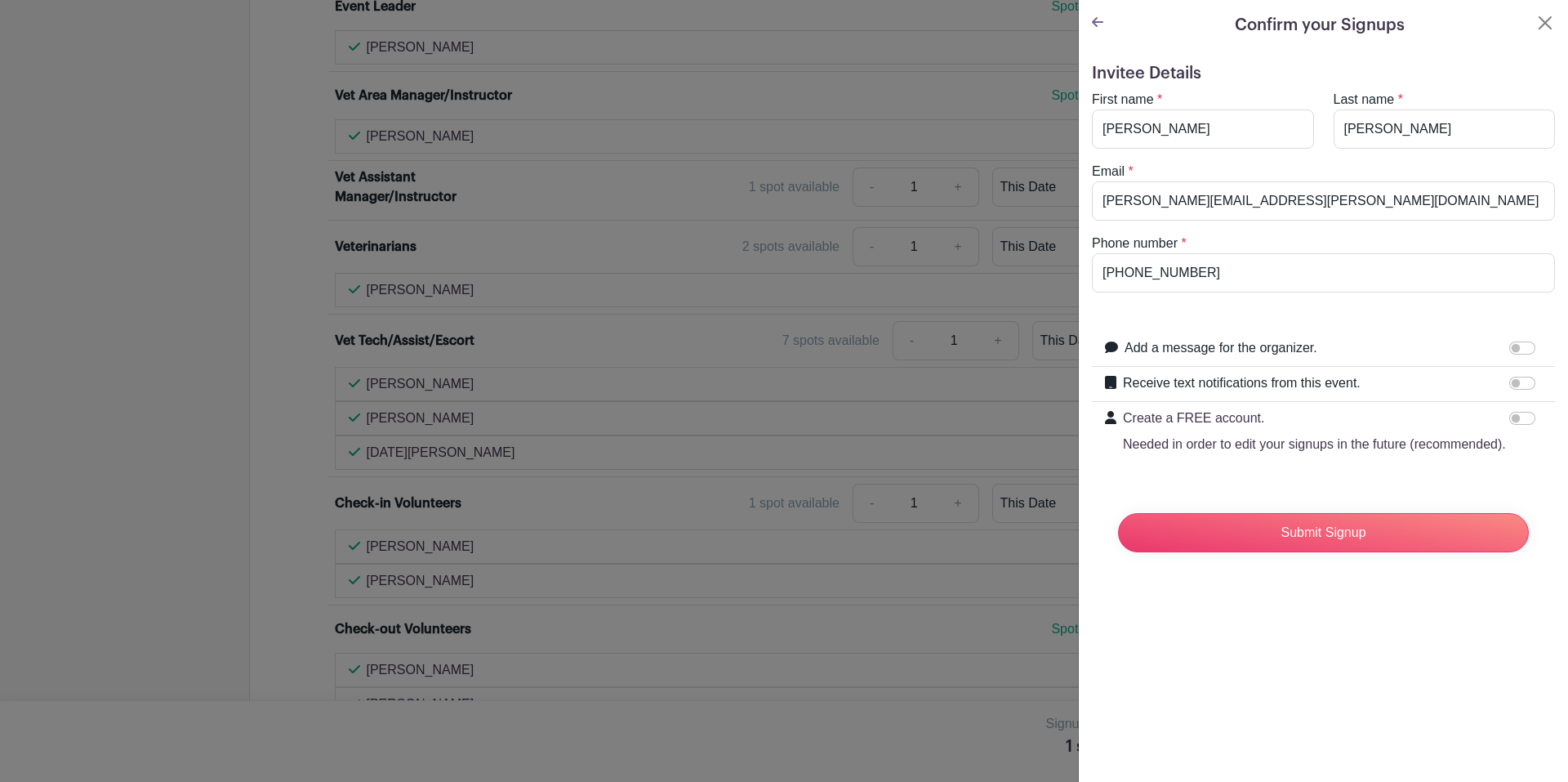
click at [1512, 371] on div "Receive text notifications from this event. Your Phone Number +1 +1 Text messag…" at bounding box center [1322, 384] width 463 height 35
click at [1512, 377] on input "Receive text notifications from this event." at bounding box center [1521, 382] width 26 height 13
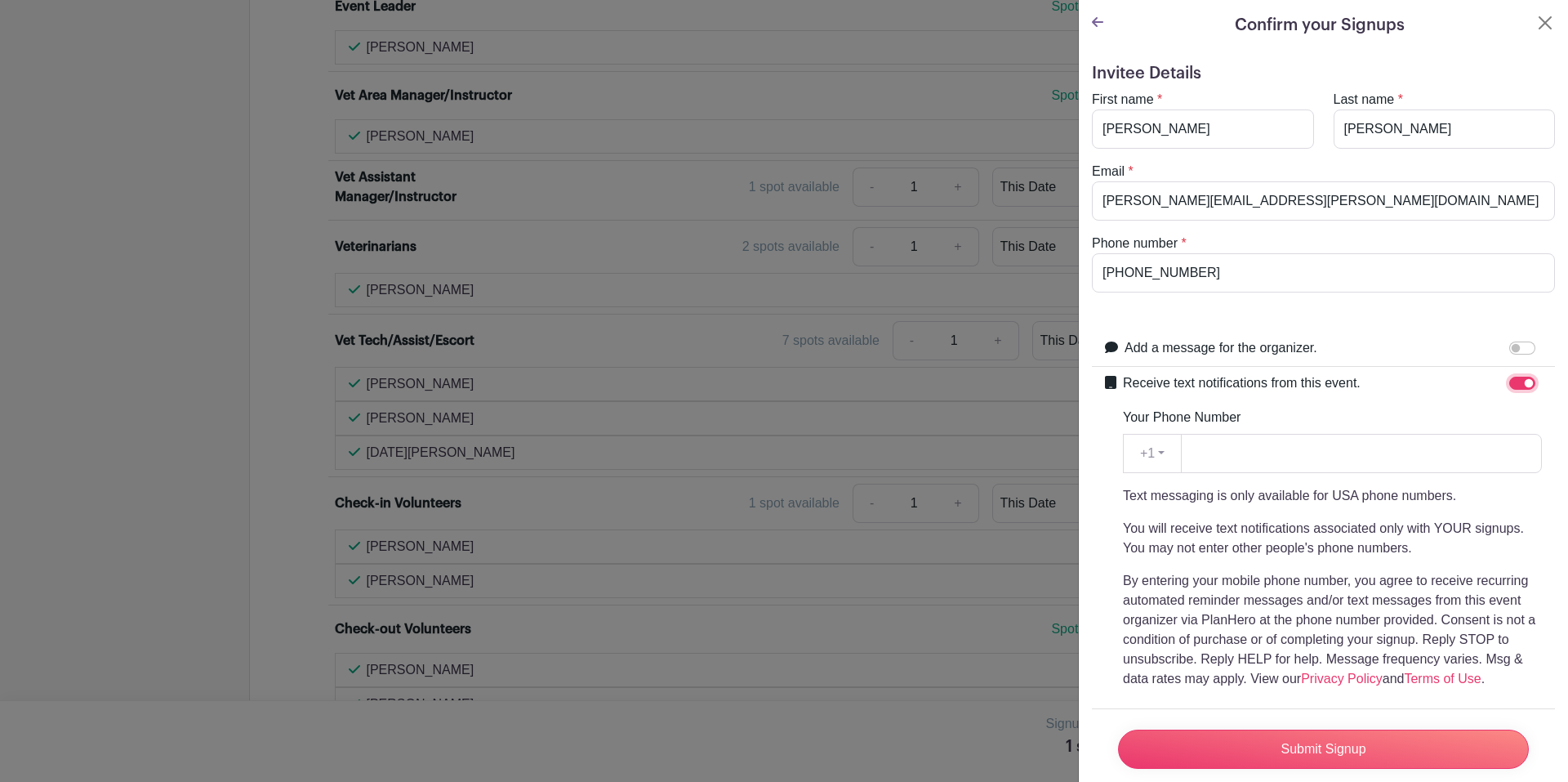
click at [1509, 384] on input "Receive text notifications from this event." at bounding box center [1521, 382] width 26 height 13
checkbox input "false"
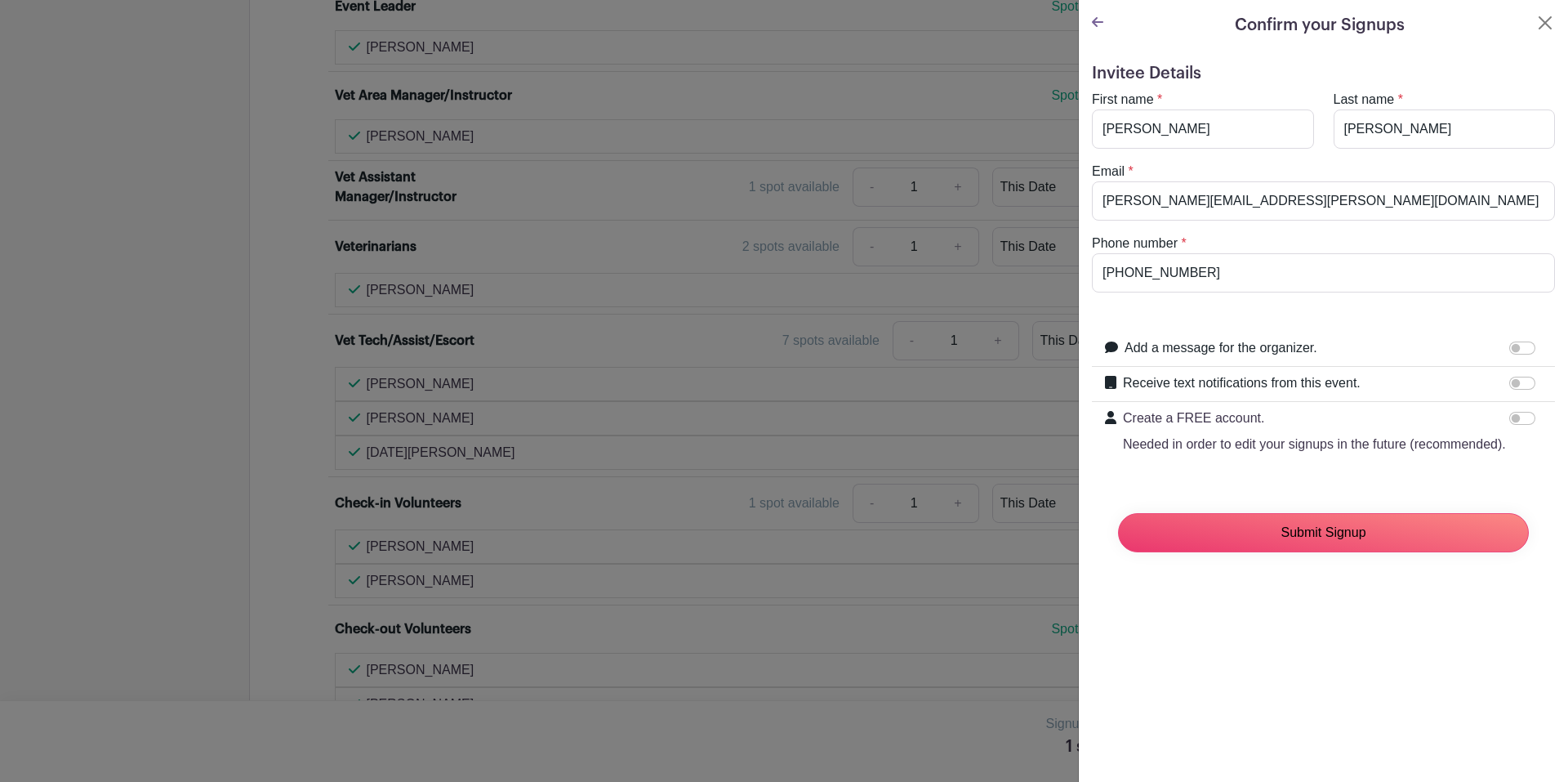
click at [1302, 546] on input "Submit Signup" at bounding box center [1322, 532] width 410 height 39
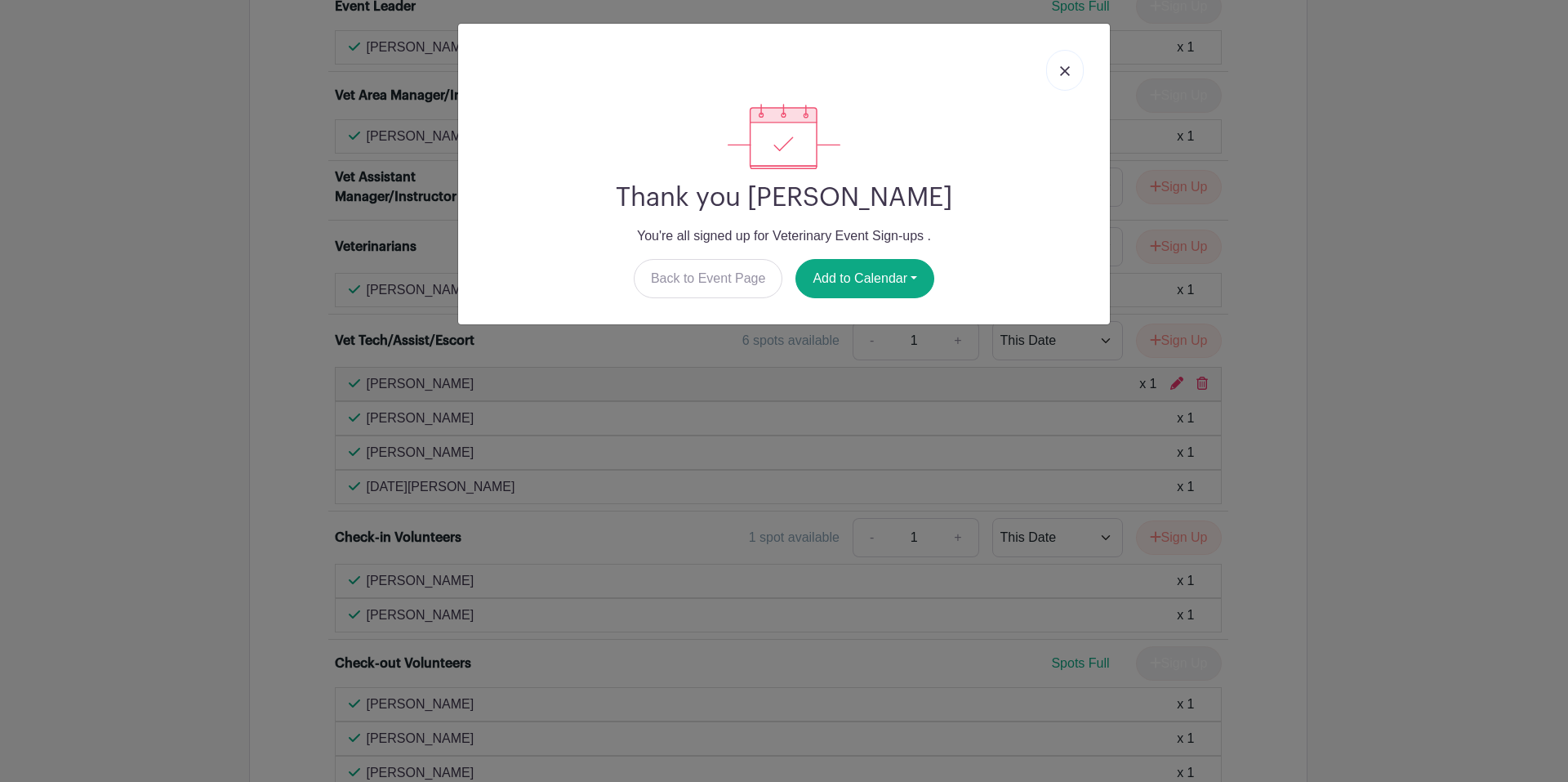
click at [1069, 59] on link at bounding box center [1064, 70] width 38 height 41
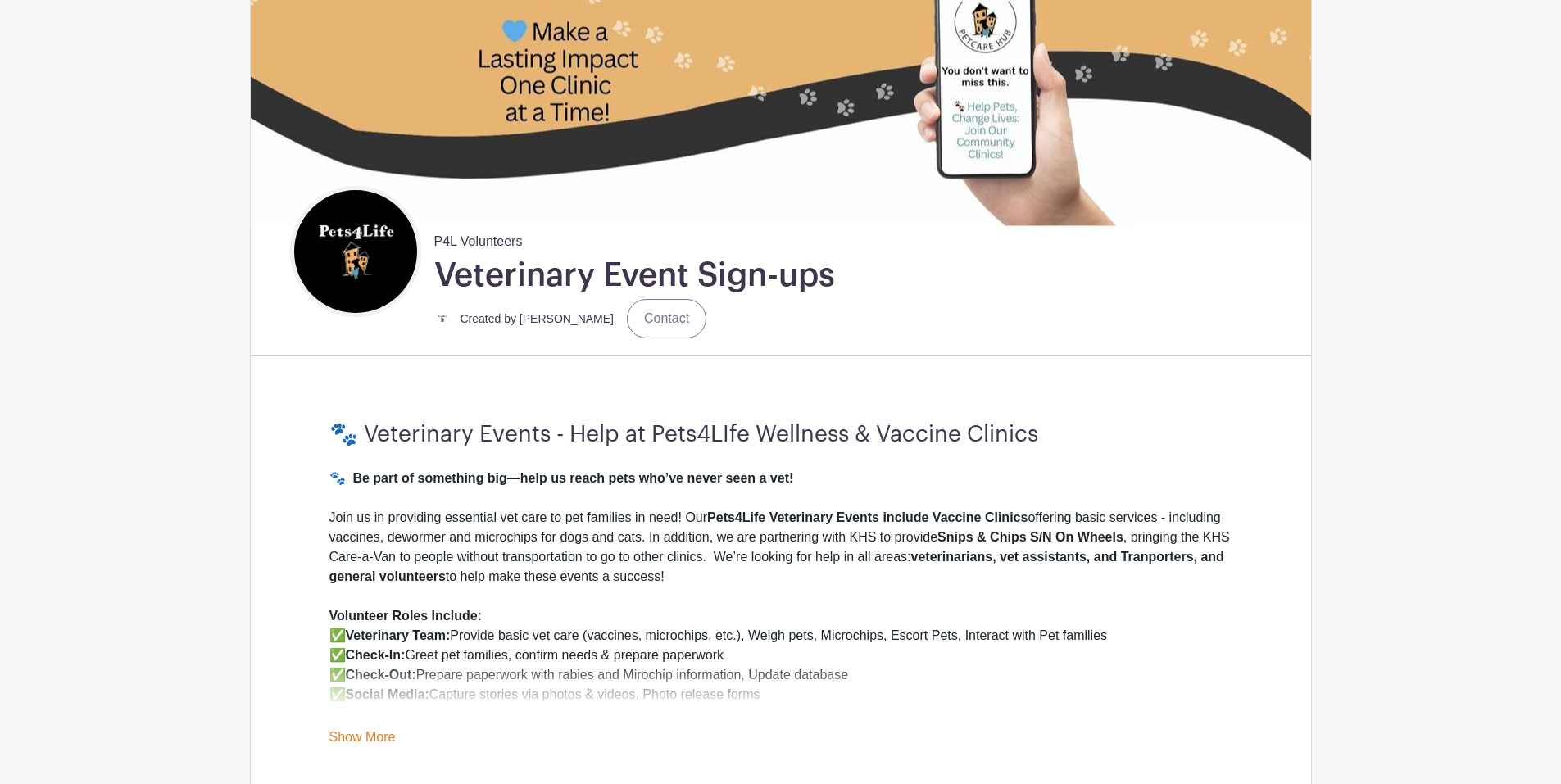
scroll to position [0, 0]
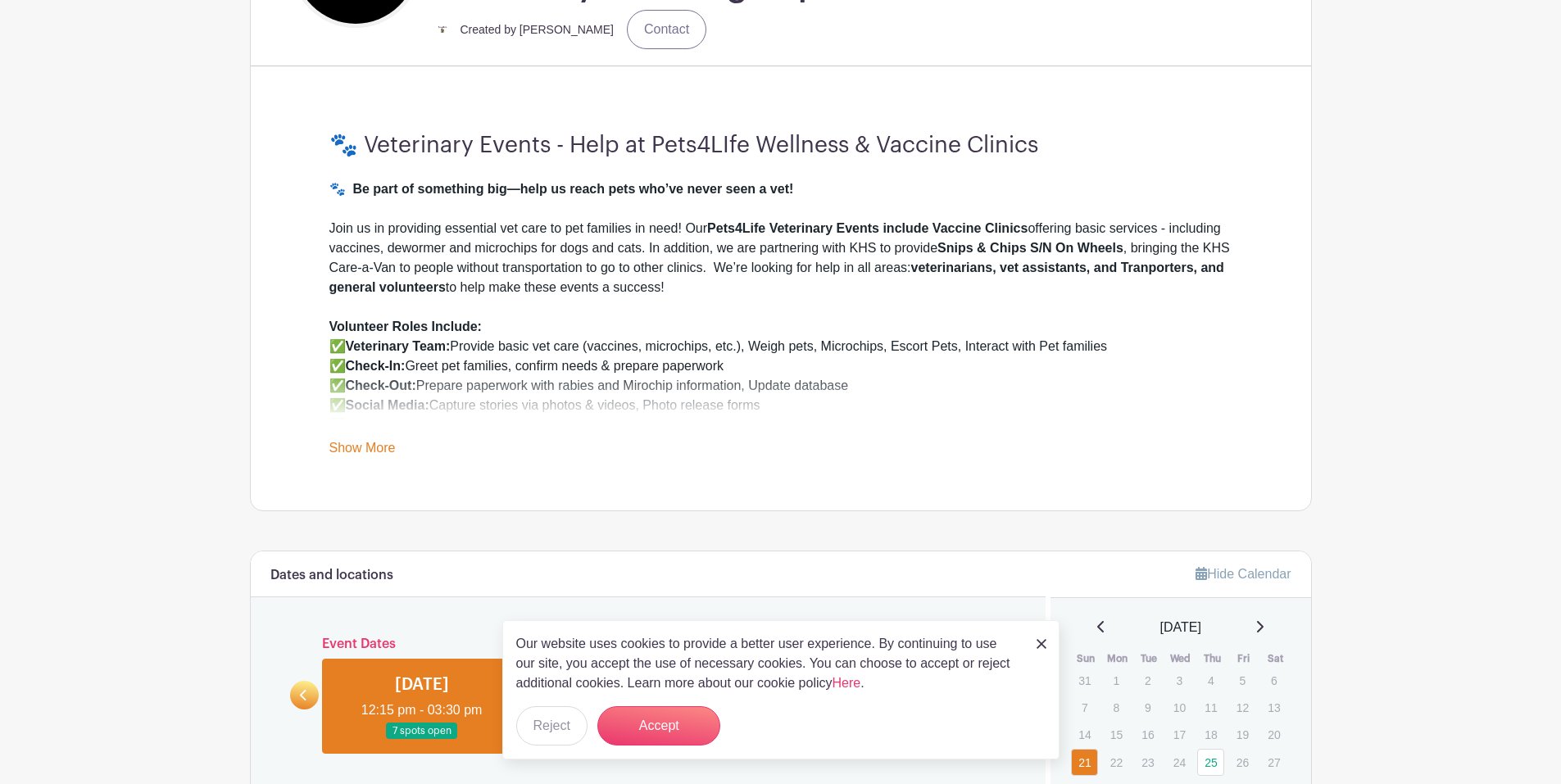
scroll to position [410, 0]
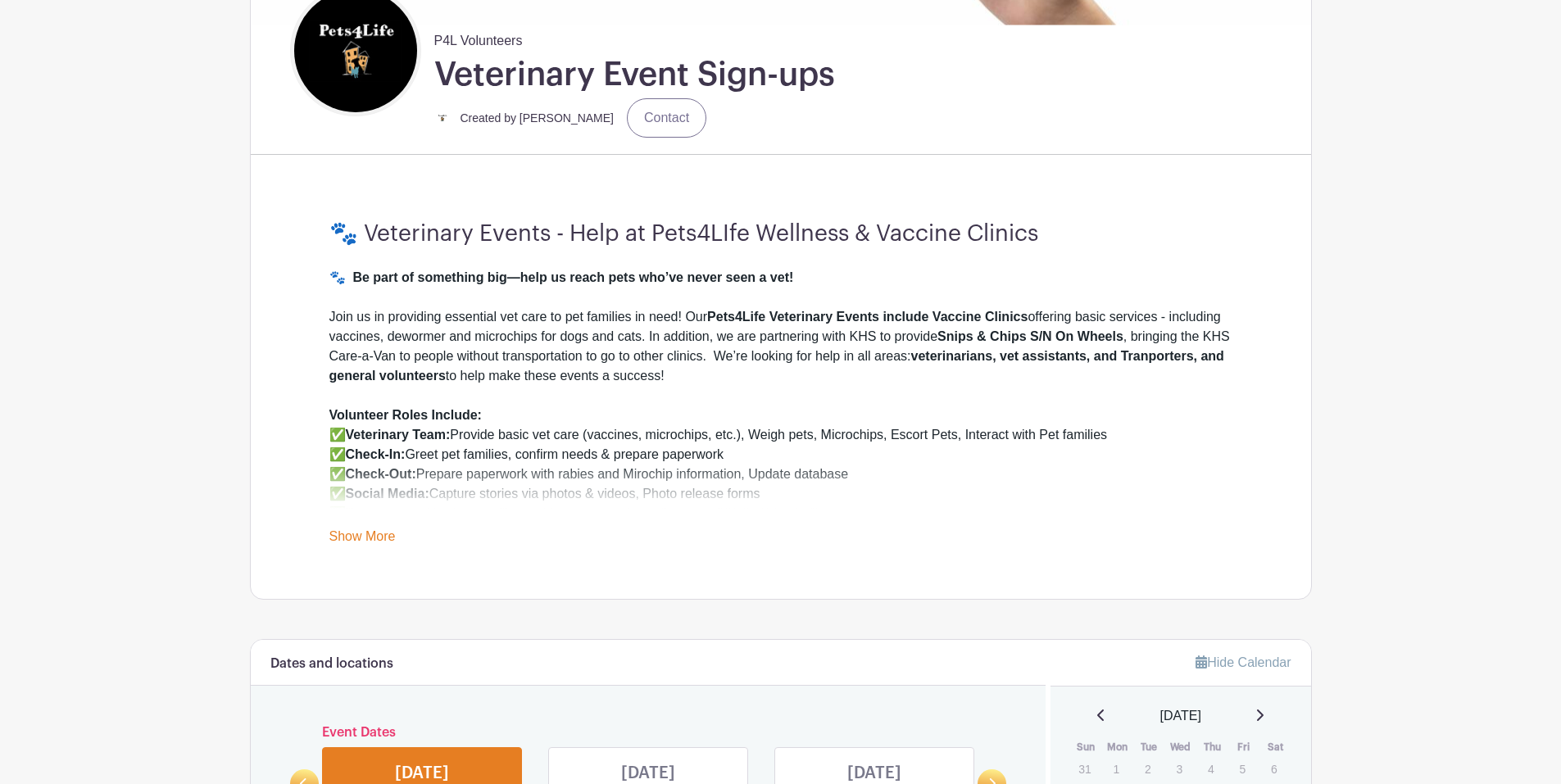
scroll to position [164, 0]
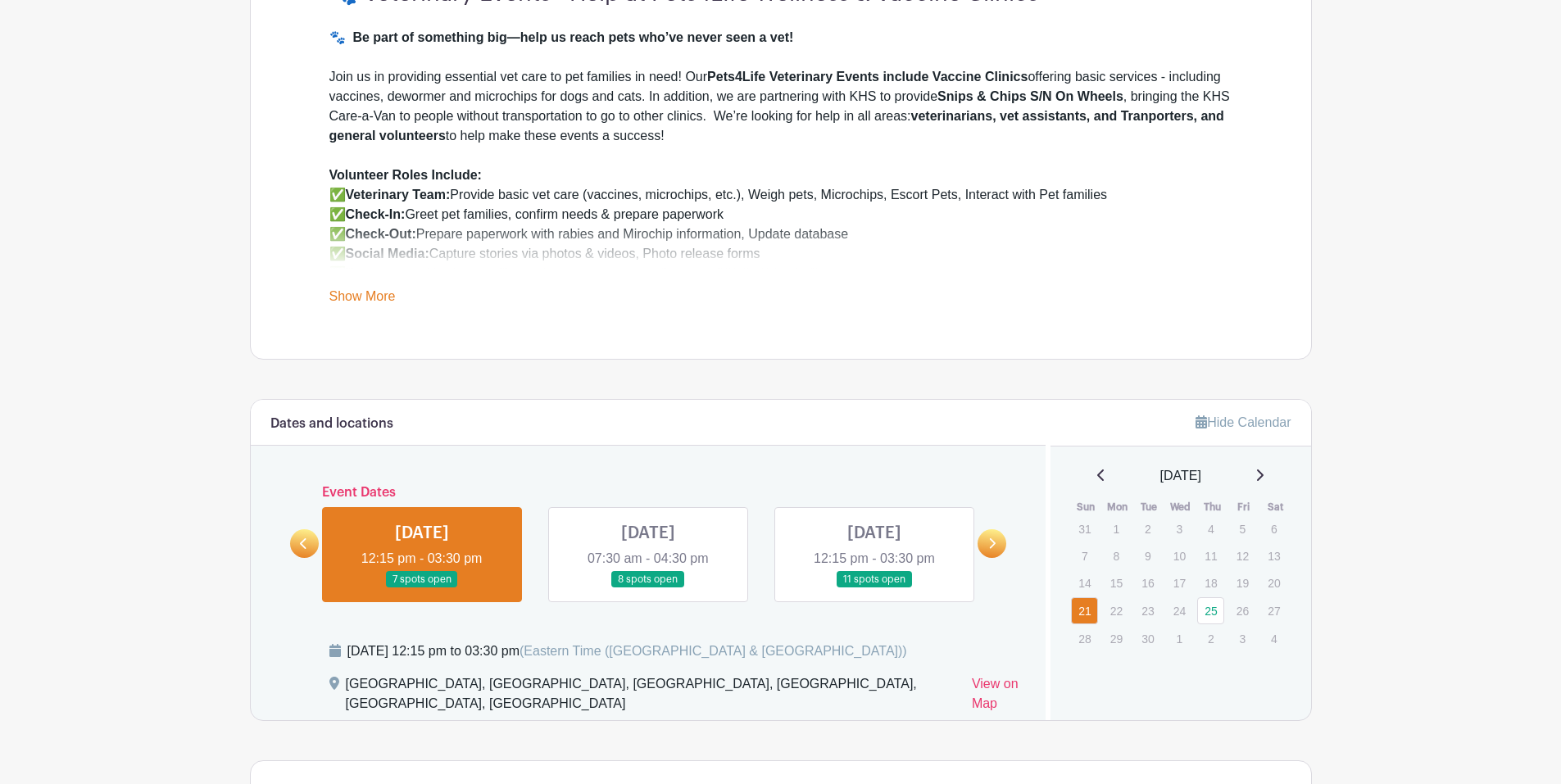
scroll to position [901, 0]
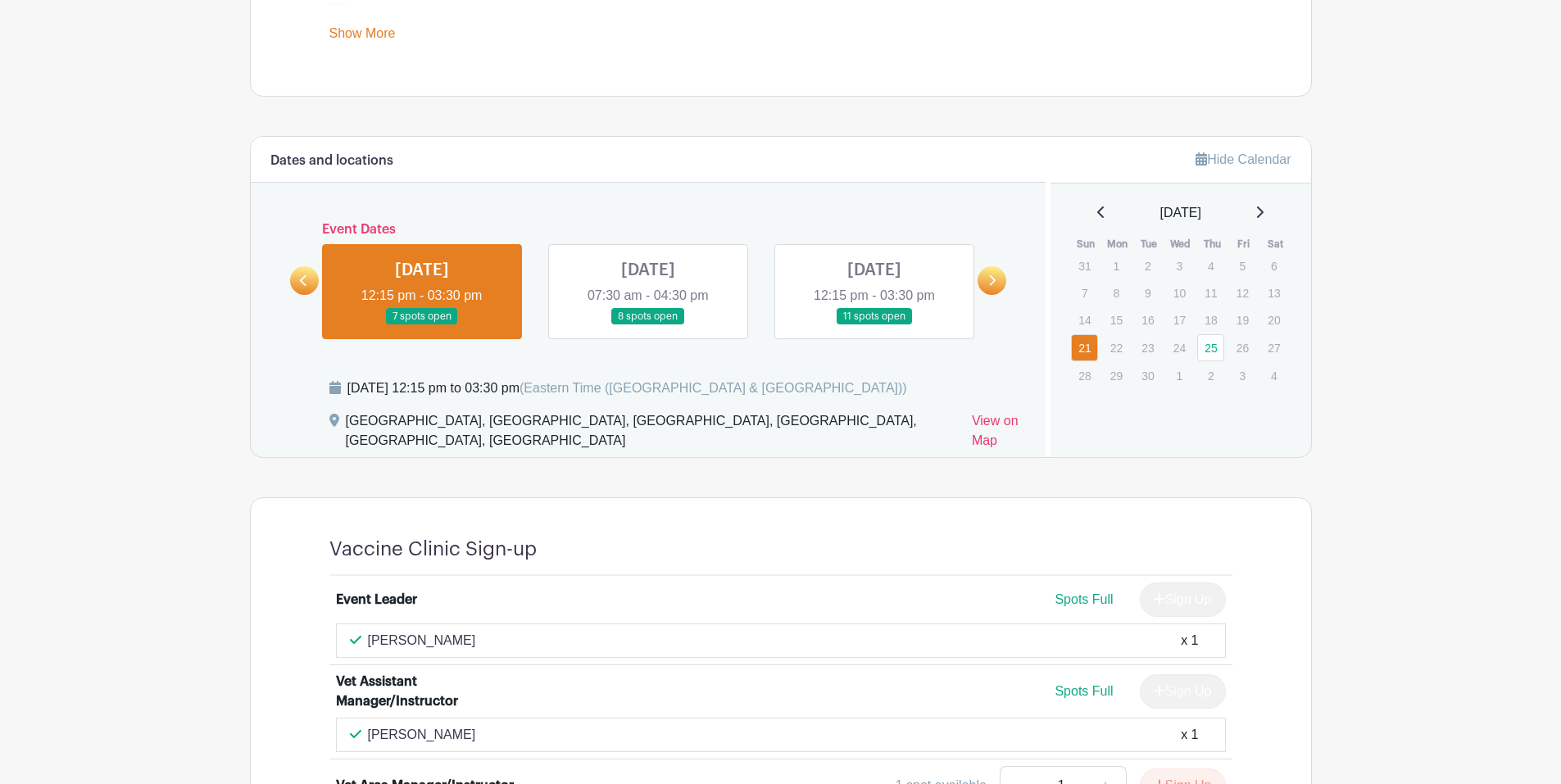
click at [874, 326] on link at bounding box center [874, 326] width 0 height 0
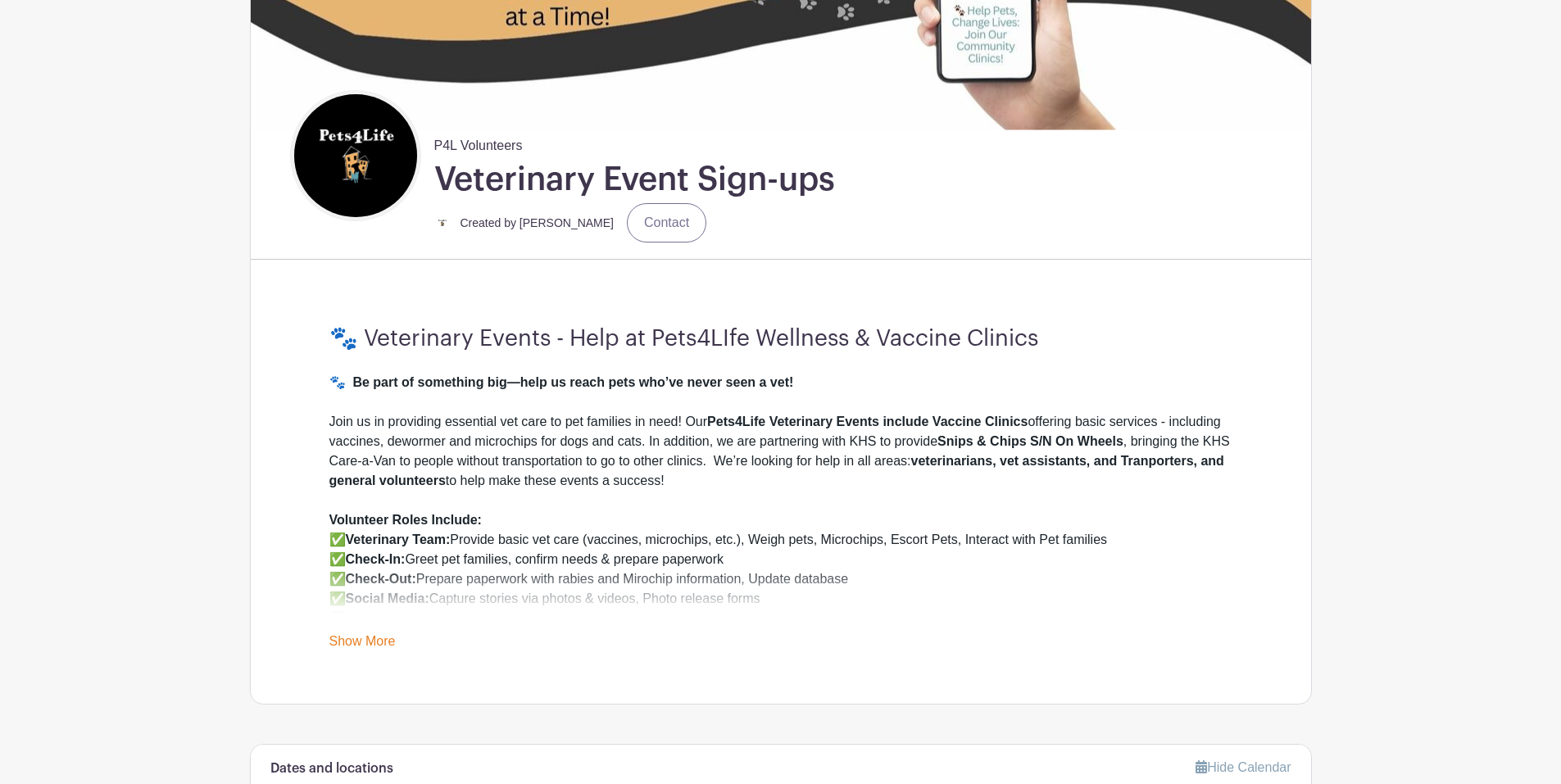
scroll to position [245, 0]
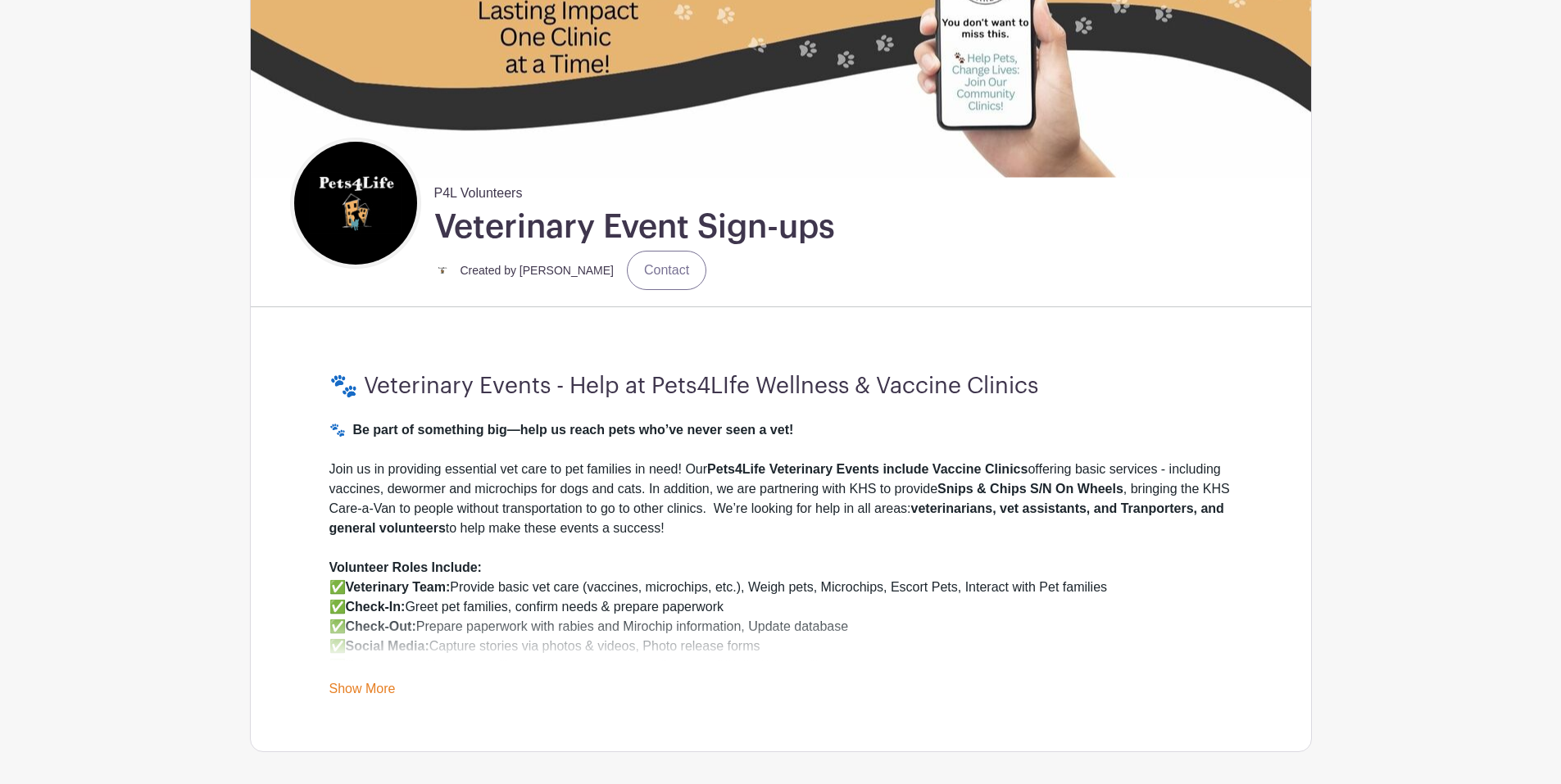
click at [392, 693] on link "Show More" at bounding box center [363, 691] width 67 height 21
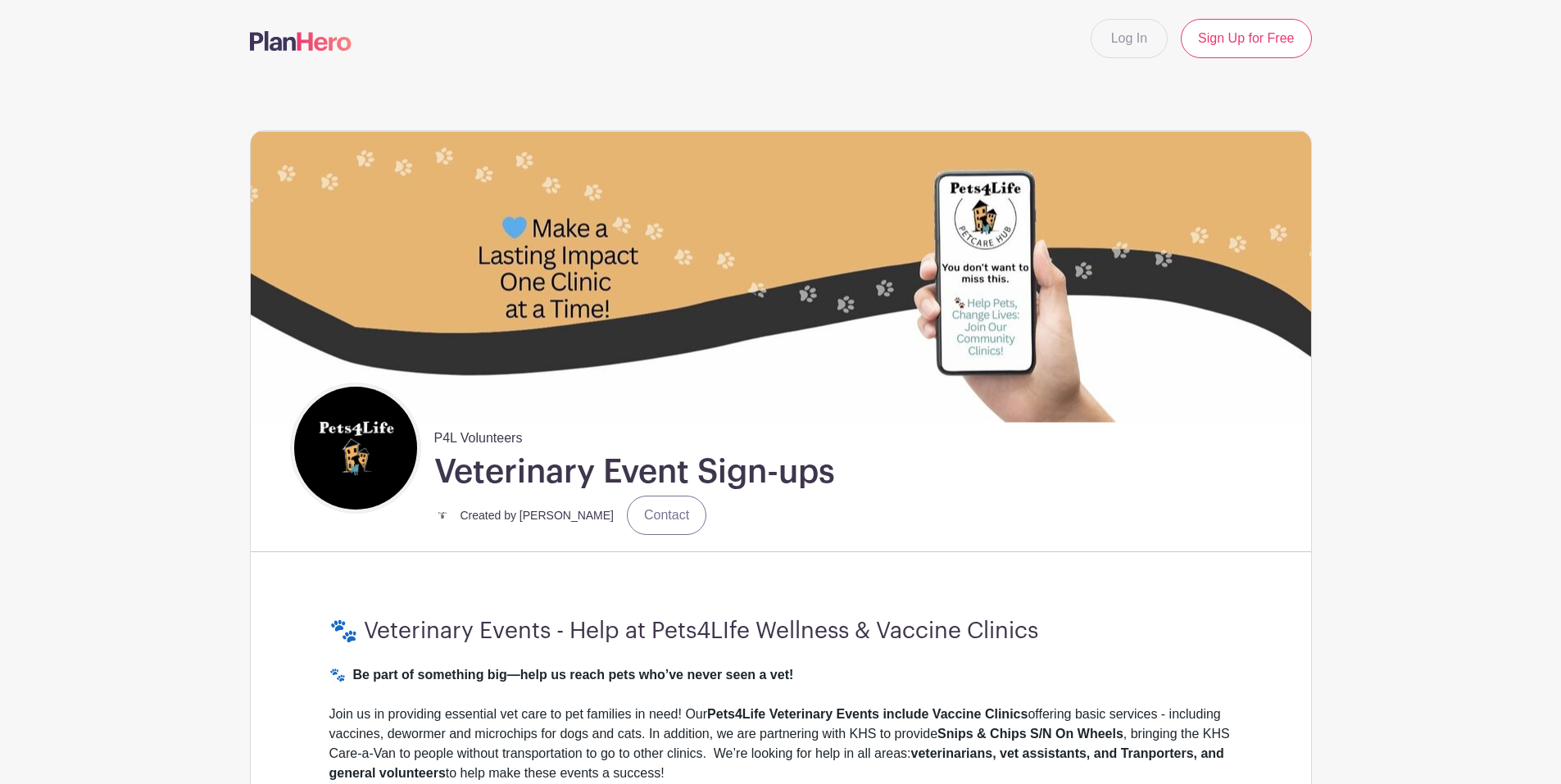
scroll to position [0, 0]
